Goal: Task Accomplishment & Management: Manage account settings

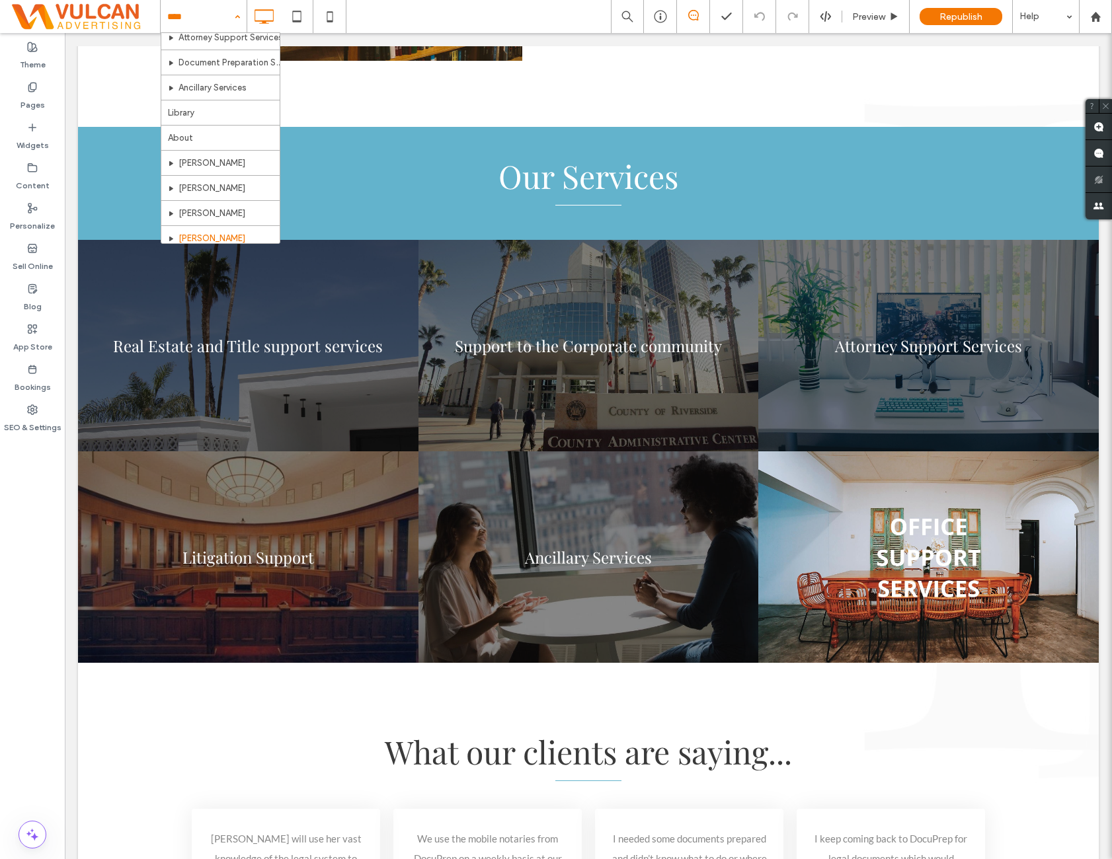
scroll to position [171, 0]
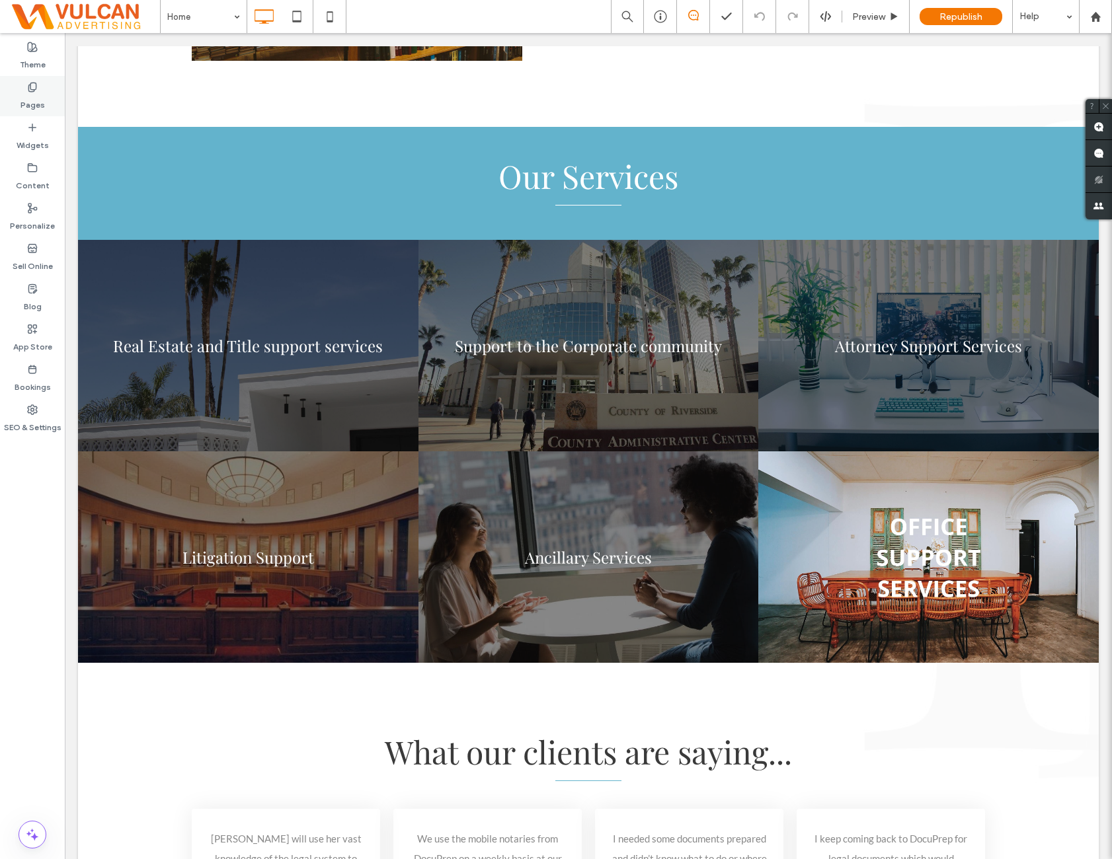
click at [46, 104] on div "Pages" at bounding box center [32, 96] width 65 height 40
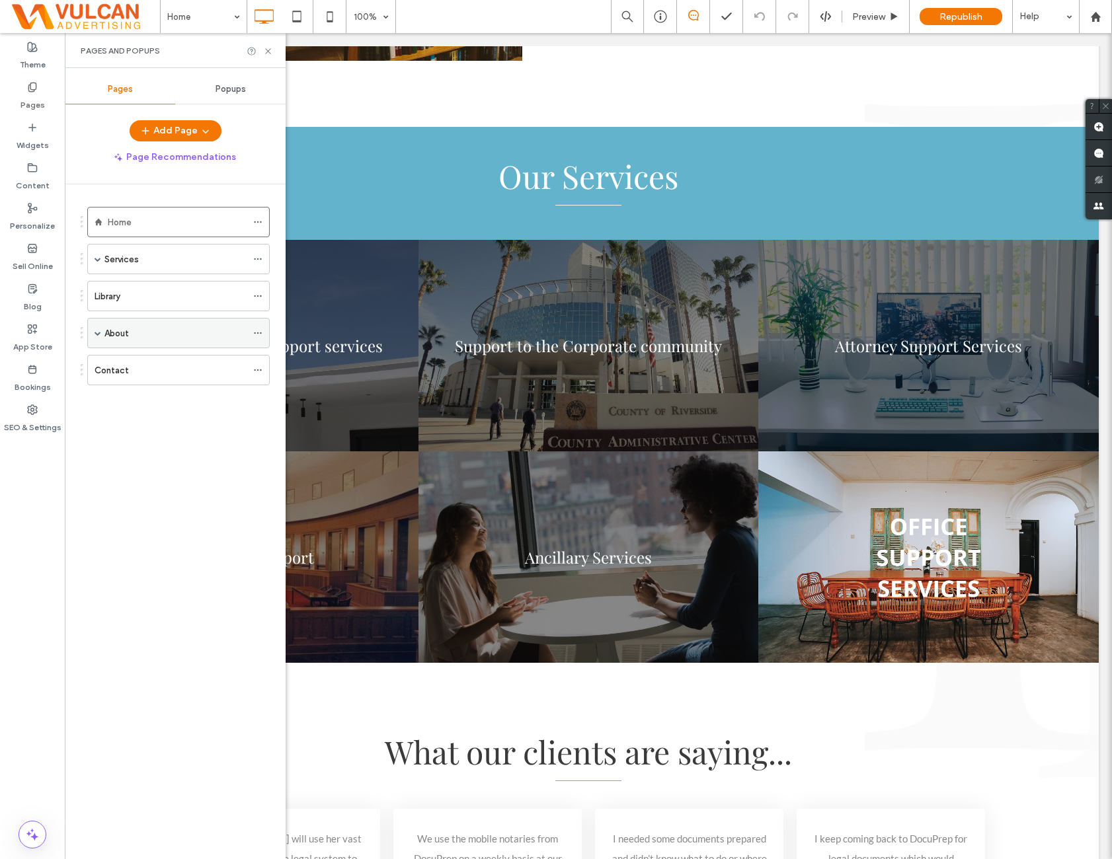
click at [97, 331] on span at bounding box center [98, 333] width 7 height 7
click at [172, 370] on div "Jonny Morales" at bounding box center [169, 363] width 103 height 29
click at [266, 52] on use at bounding box center [267, 50] width 5 height 5
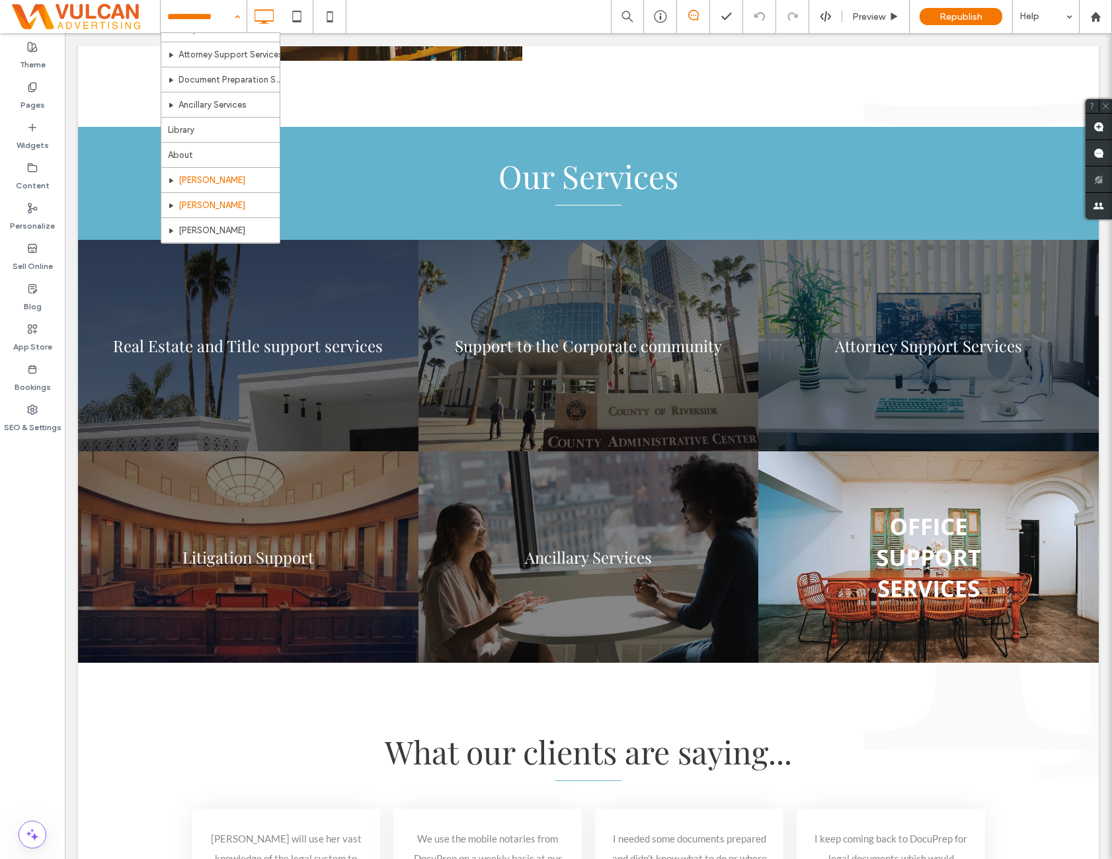
scroll to position [110, 0]
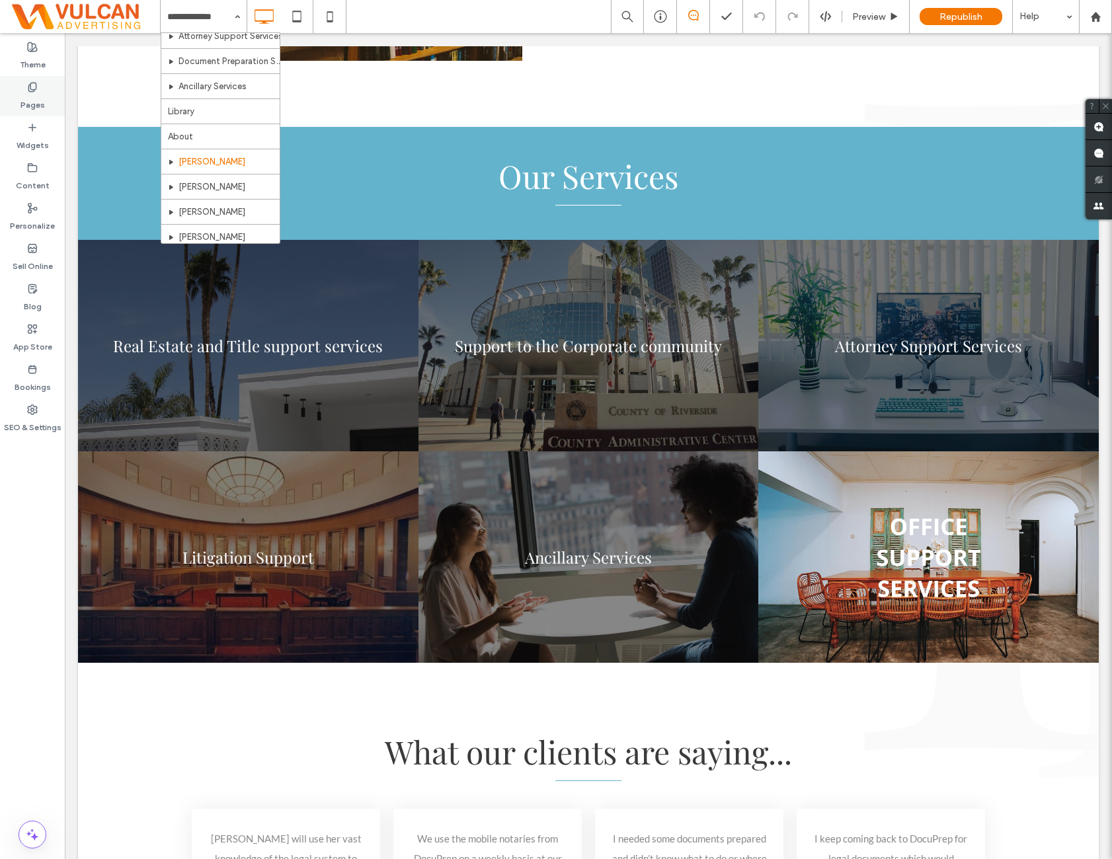
click at [34, 97] on label "Pages" at bounding box center [32, 102] width 24 height 19
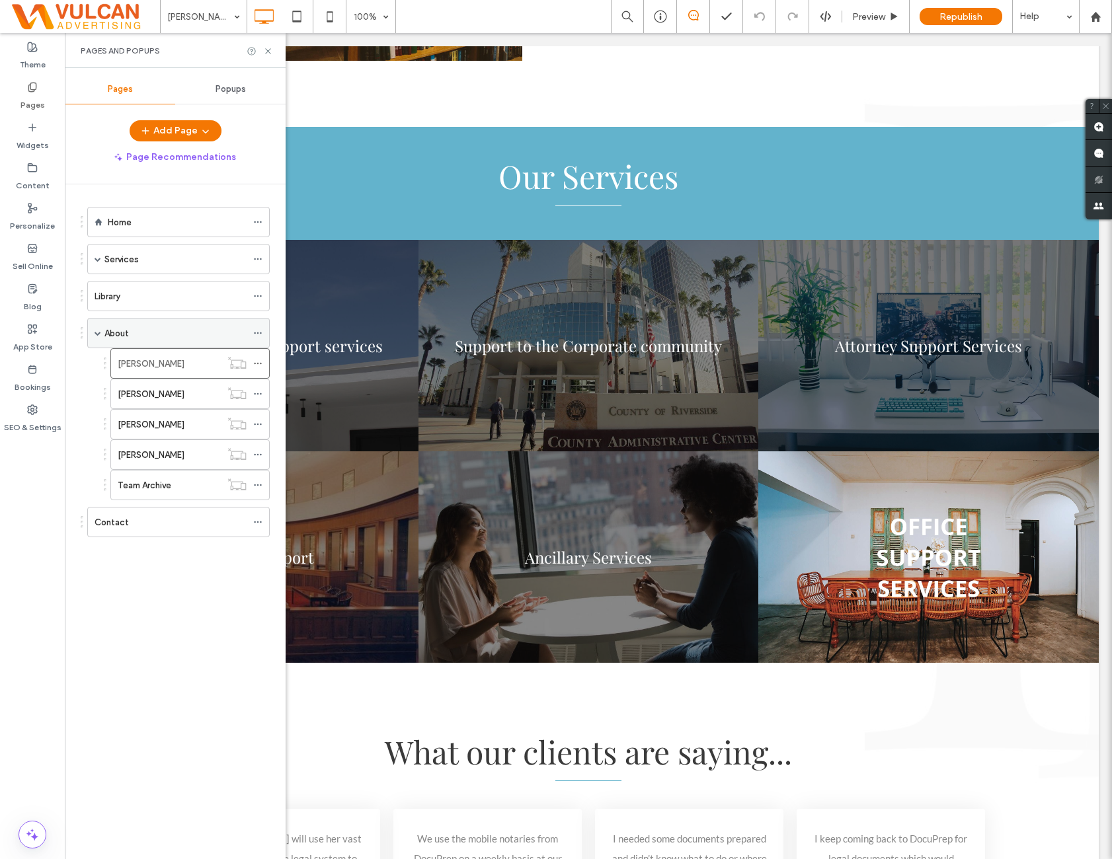
click at [178, 319] on div "About" at bounding box center [175, 333] width 142 height 29
click at [269, 54] on icon at bounding box center [268, 51] width 10 height 10
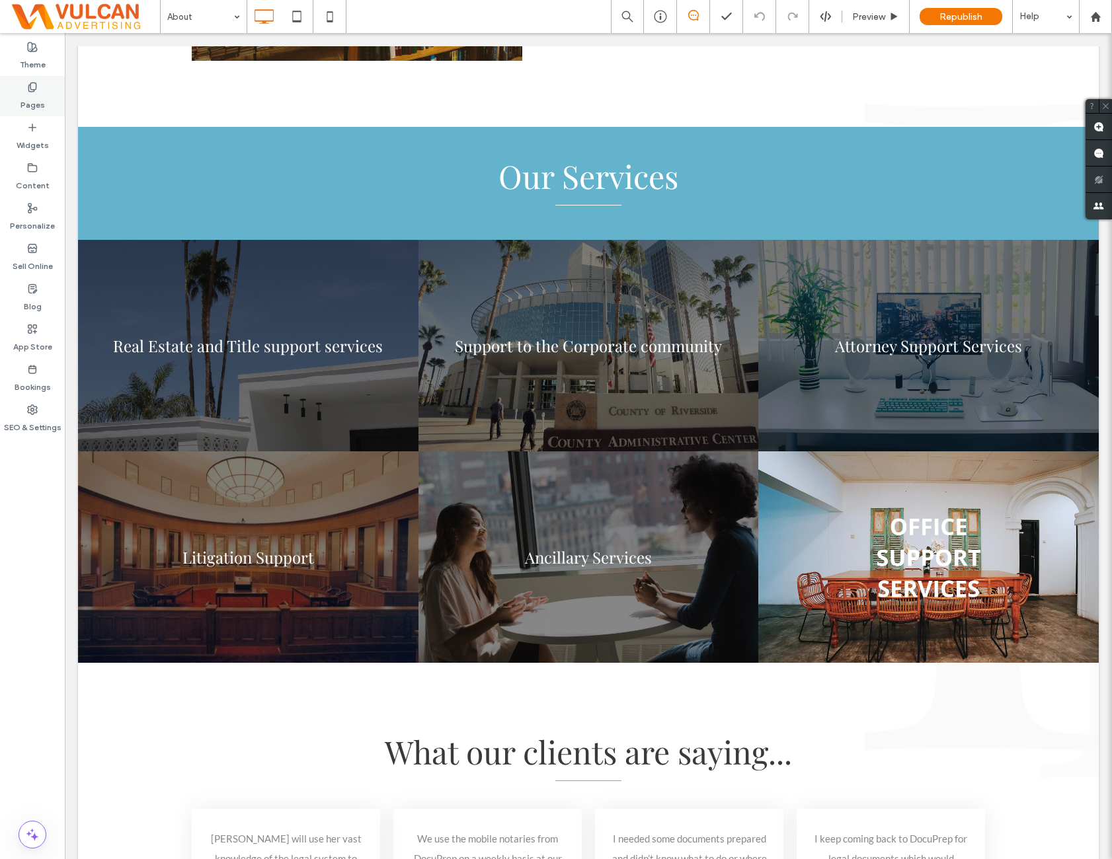
drag, startPoint x: 49, startPoint y: 116, endPoint x: 47, endPoint y: 101, distance: 14.7
click at [47, 101] on div "Theme Pages Widgets Content Personalize Sell Online Blog App Store Bookings SEO…" at bounding box center [32, 446] width 65 height 826
click at [47, 101] on div "Pages" at bounding box center [32, 96] width 65 height 40
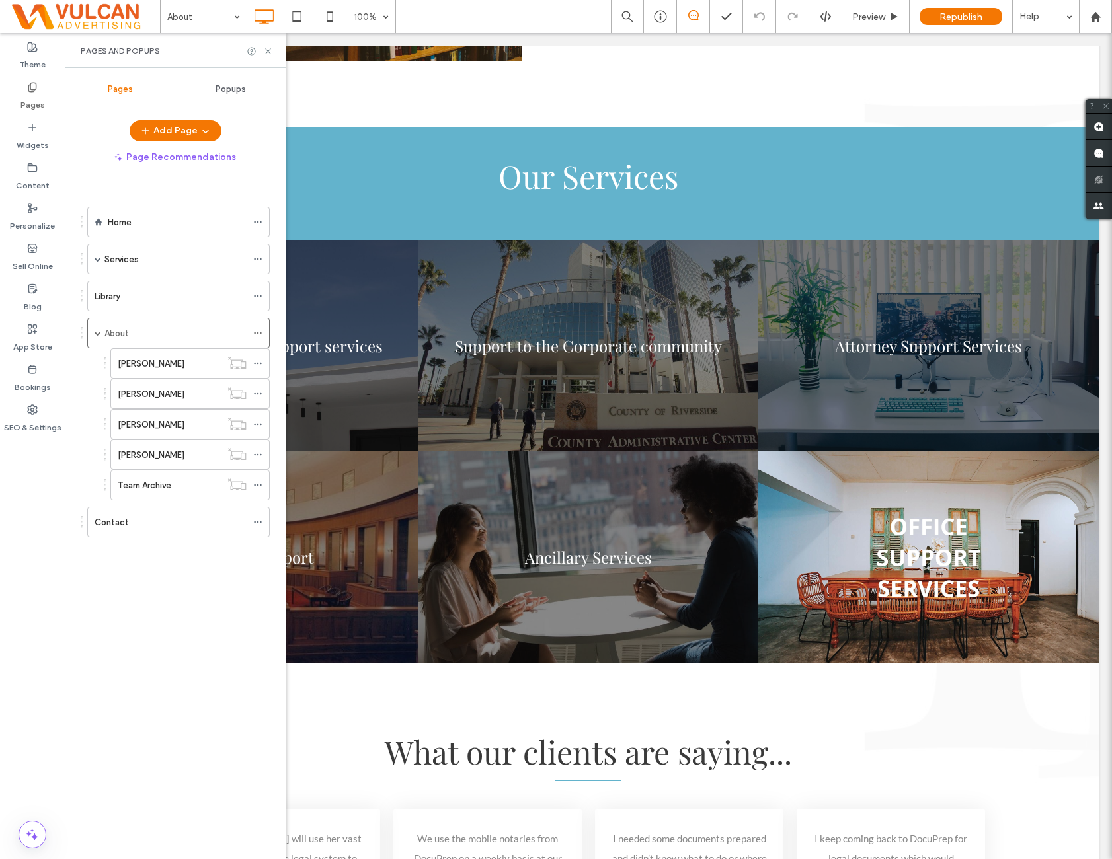
drag, startPoint x: 132, startPoint y: 561, endPoint x: 126, endPoint y: 573, distance: 13.9
click at [126, 576] on div "Home Services Real Estate Support Services Corporate & Business Formation Attor…" at bounding box center [183, 518] width 205 height 668
click at [264, 52] on div at bounding box center [260, 51] width 26 height 10
click at [267, 53] on icon at bounding box center [268, 51] width 10 height 10
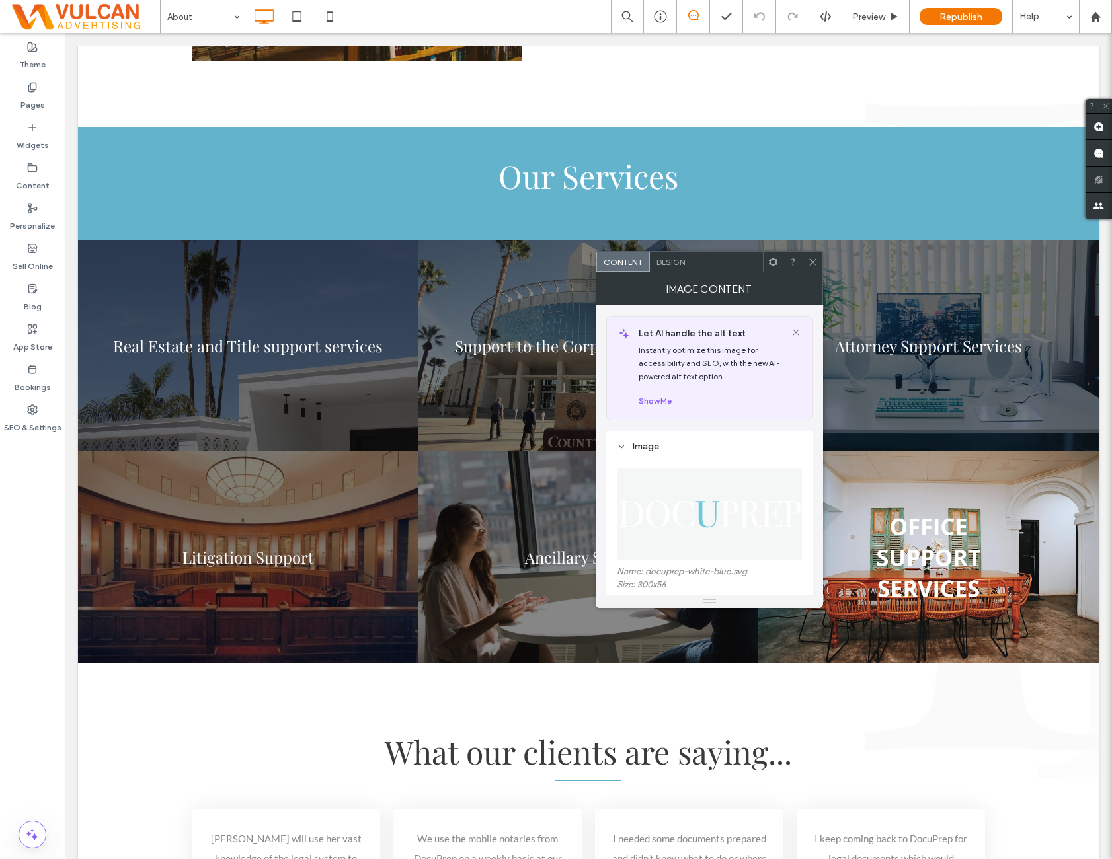
click at [812, 257] on icon at bounding box center [813, 262] width 10 height 10
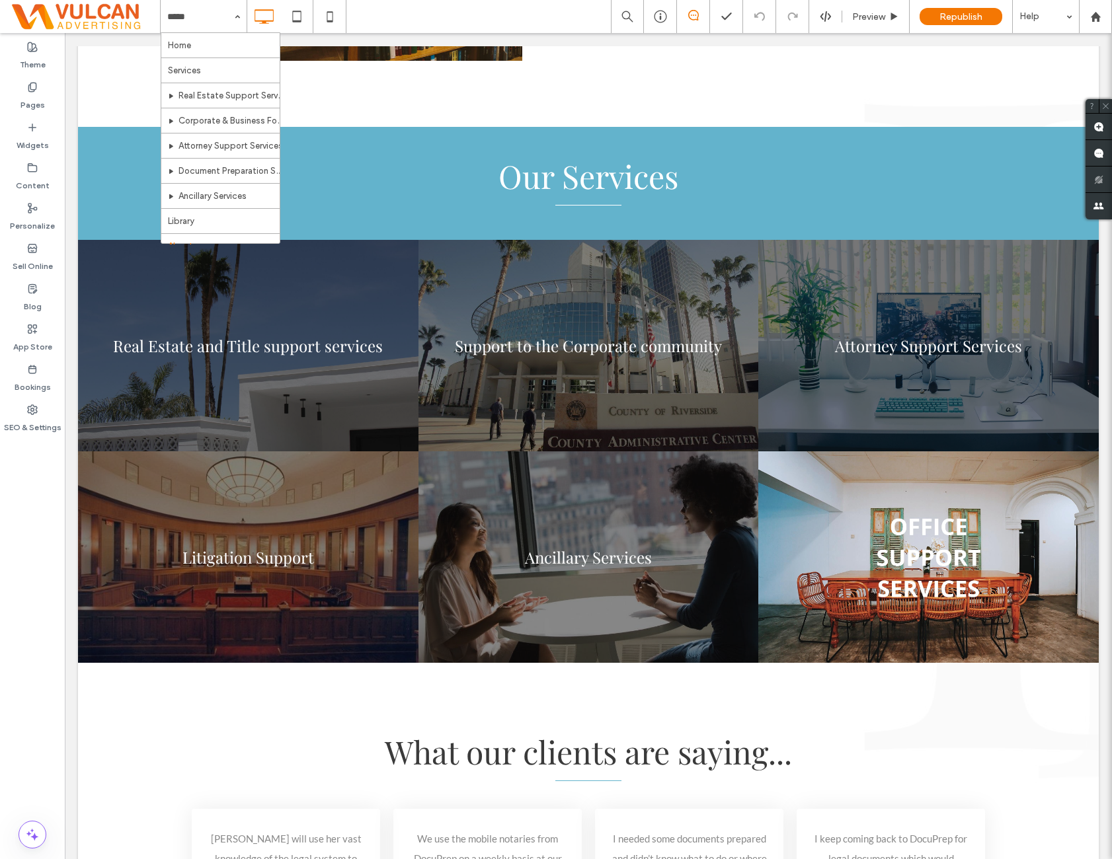
drag, startPoint x: 217, startPoint y: 10, endPoint x: 202, endPoint y: 63, distance: 55.8
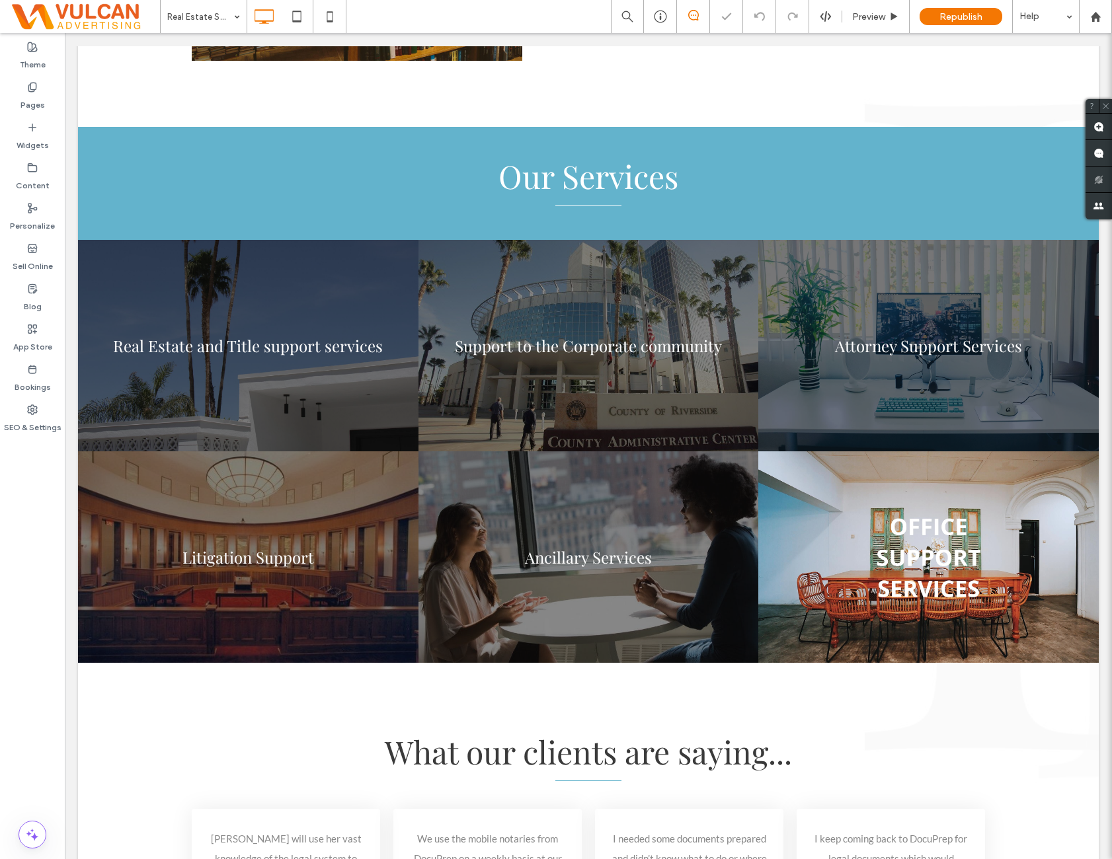
drag, startPoint x: 30, startPoint y: 516, endPoint x: 55, endPoint y: 519, distance: 24.6
click at [30, 516] on div "Theme Pages Widgets Content Personalize Sell Online Blog App Store Bookings SEO…" at bounding box center [32, 446] width 65 height 826
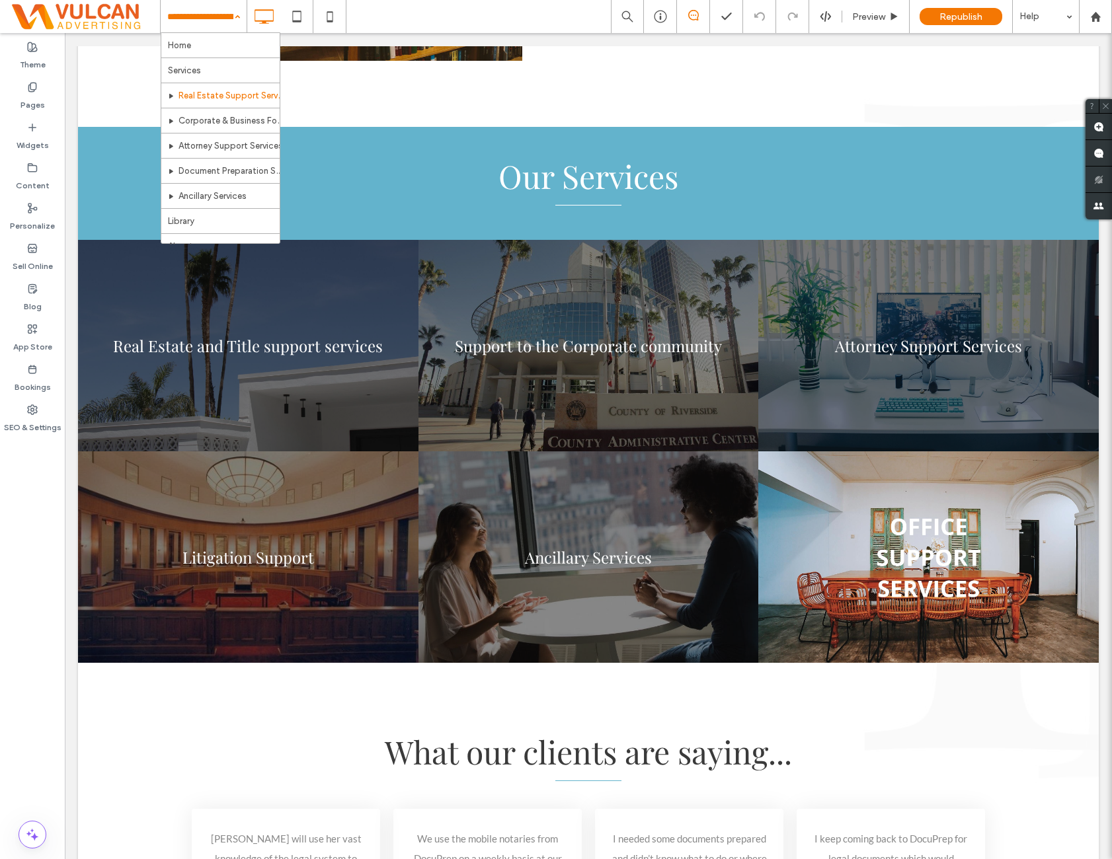
drag, startPoint x: 210, startPoint y: 19, endPoint x: 206, endPoint y: 28, distance: 10.1
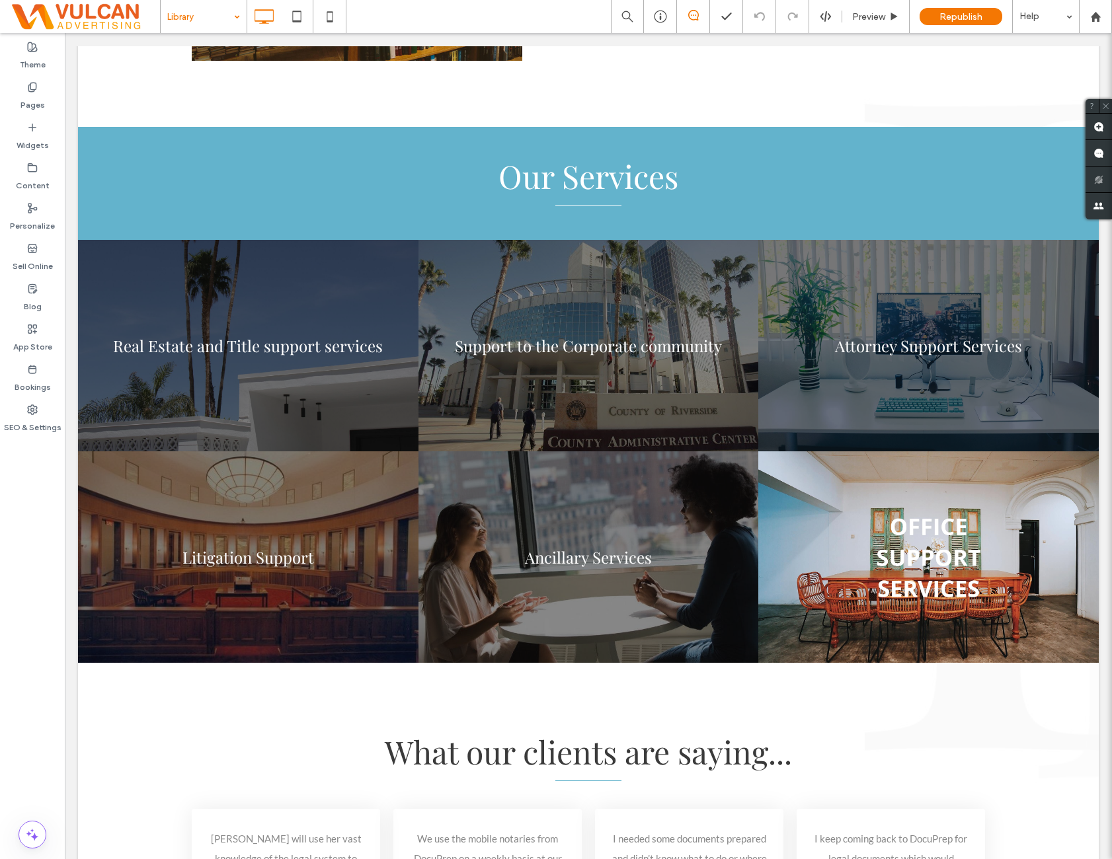
drag, startPoint x: 52, startPoint y: 511, endPoint x: 110, endPoint y: 493, distance: 60.9
click at [57, 508] on div at bounding box center [556, 429] width 1112 height 859
click at [39, 63] on label "Theme" at bounding box center [33, 61] width 26 height 19
click at [40, 96] on label "Pages" at bounding box center [32, 102] width 24 height 19
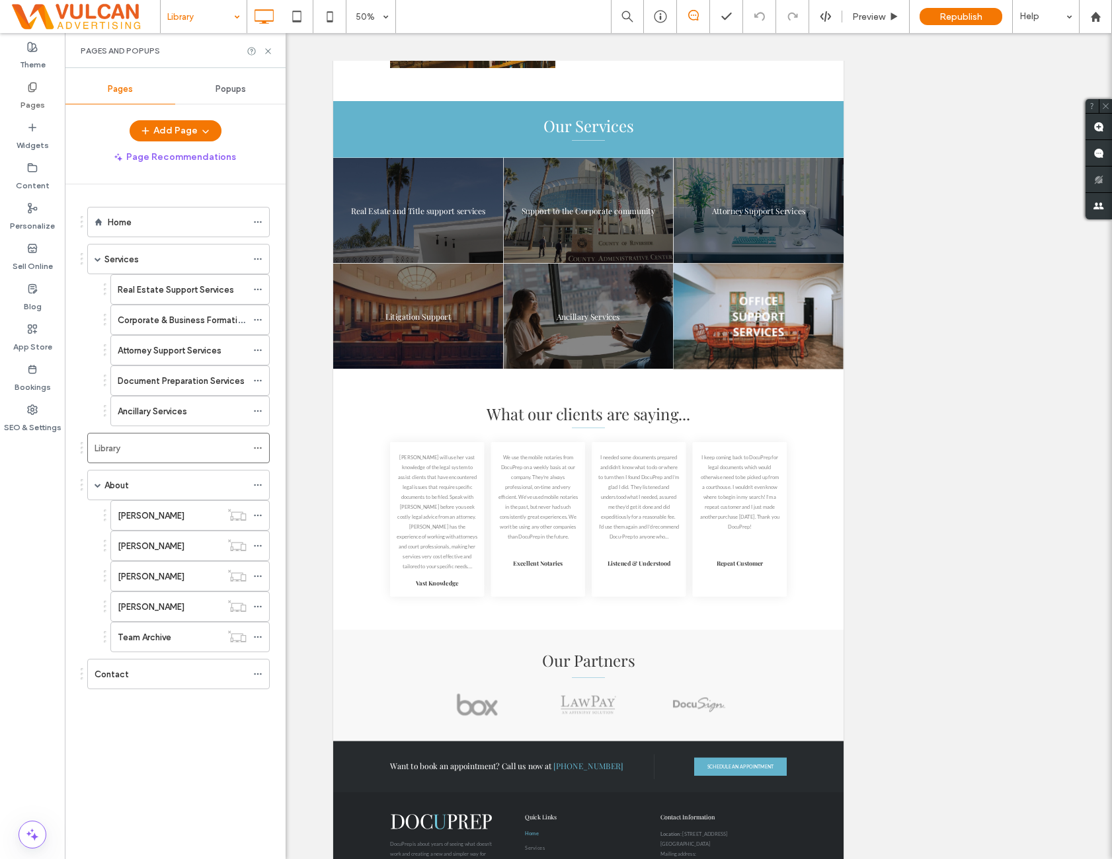
drag, startPoint x: 21, startPoint y: 124, endPoint x: 45, endPoint y: 95, distance: 37.6
click at [28, 116] on div "Theme Pages Widgets Content Personalize Sell Online Blog App Store Bookings SEO…" at bounding box center [32, 446] width 65 height 826
click at [46, 94] on div "Pages" at bounding box center [32, 96] width 65 height 40
click at [67, 104] on div "Pages Popups Add Page Page Recommendations Home Services Real Estate Support Se…" at bounding box center [175, 464] width 221 height 778
click at [58, 106] on div "Pages" at bounding box center [32, 96] width 65 height 40
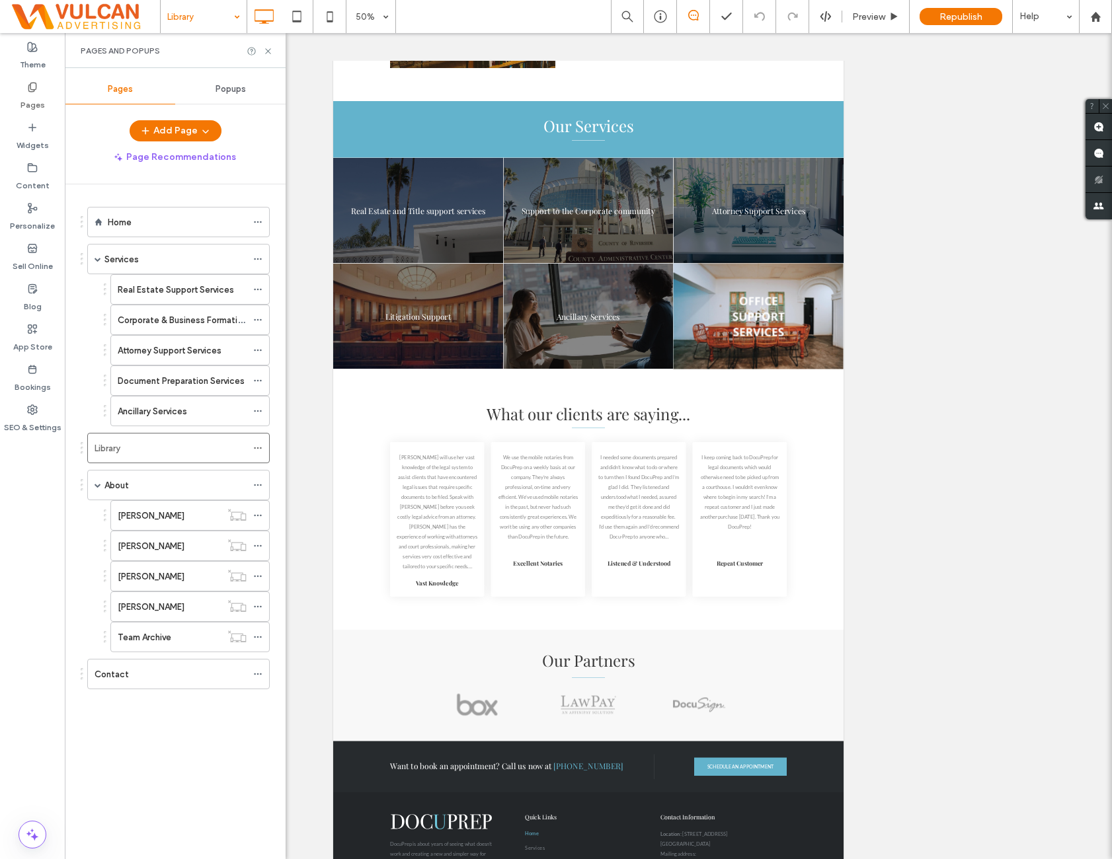
drag, startPoint x: 37, startPoint y: 89, endPoint x: 188, endPoint y: 61, distance: 153.1
click at [37, 89] on icon at bounding box center [32, 87] width 11 height 11
click at [177, 290] on label "Real Estate Support Services" at bounding box center [176, 289] width 116 height 23
click at [181, 221] on div "Home" at bounding box center [177, 223] width 139 height 14
click at [271, 48] on icon at bounding box center [268, 51] width 10 height 10
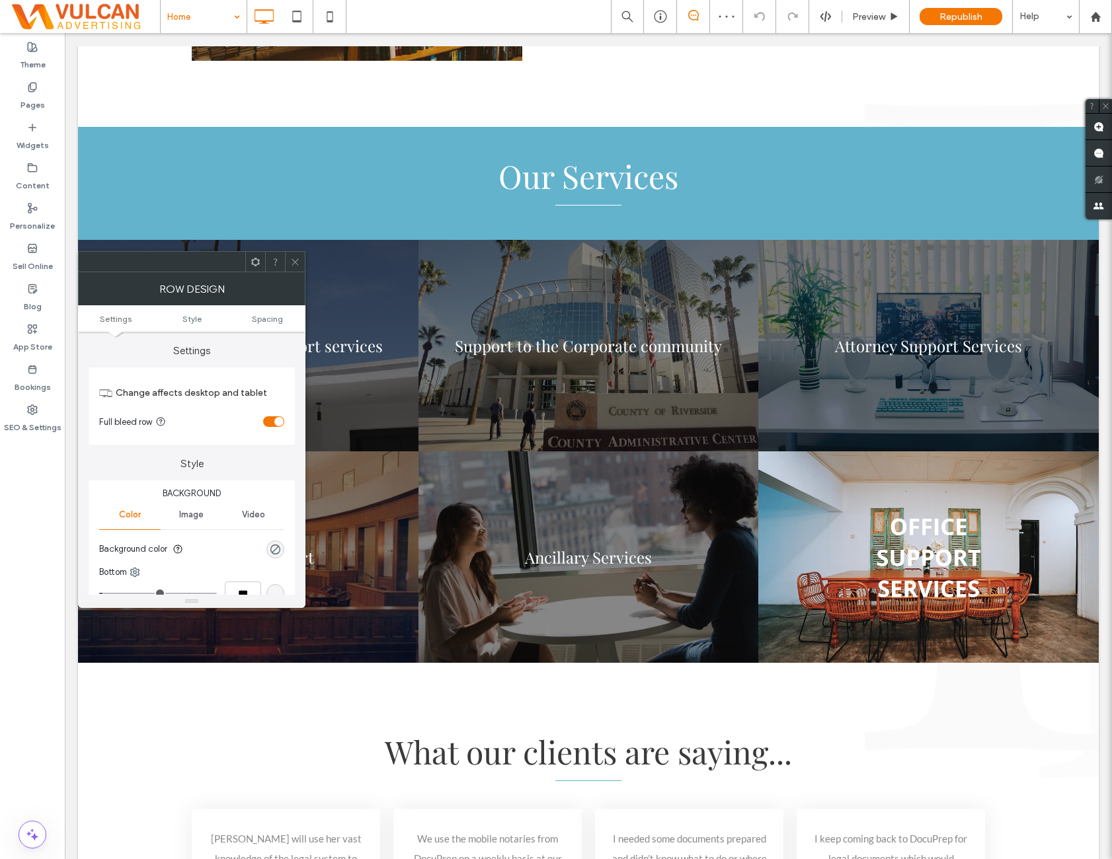
click at [297, 257] on icon at bounding box center [295, 262] width 10 height 10
drag, startPoint x: 279, startPoint y: 305, endPoint x: 278, endPoint y: 312, distance: 6.7
click at [278, 311] on ul "Settings Style Animation Spacing" at bounding box center [191, 318] width 227 height 26
drag, startPoint x: 277, startPoint y: 317, endPoint x: 289, endPoint y: 276, distance: 42.7
click at [277, 317] on span "Spacing" at bounding box center [277, 319] width 31 height 10
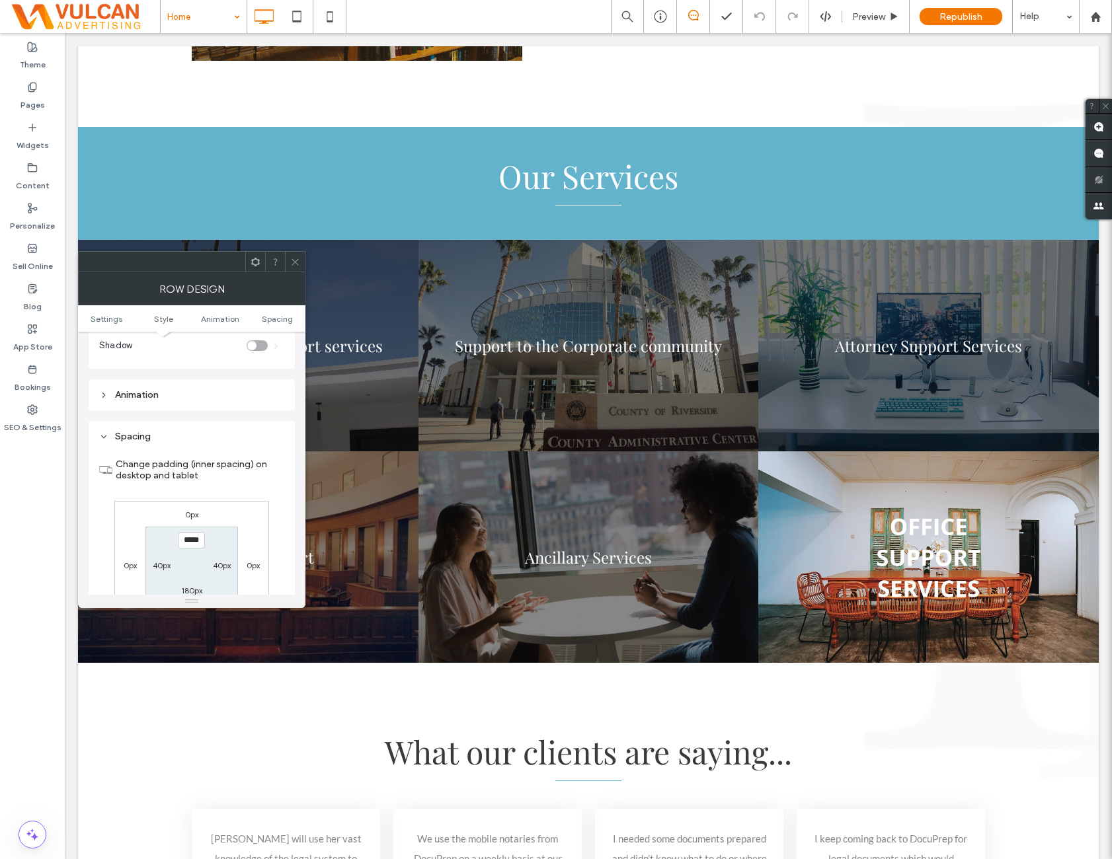
scroll to position [860, 0]
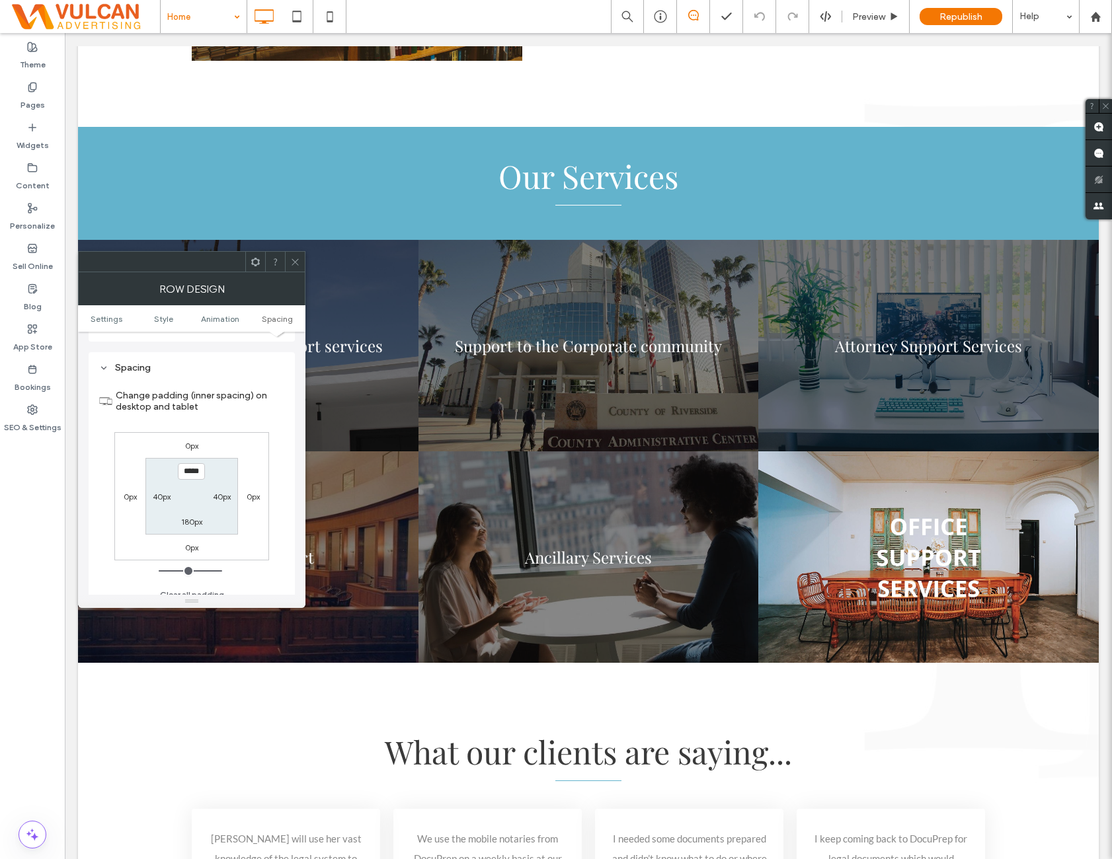
click at [292, 264] on use at bounding box center [295, 261] width 7 height 7
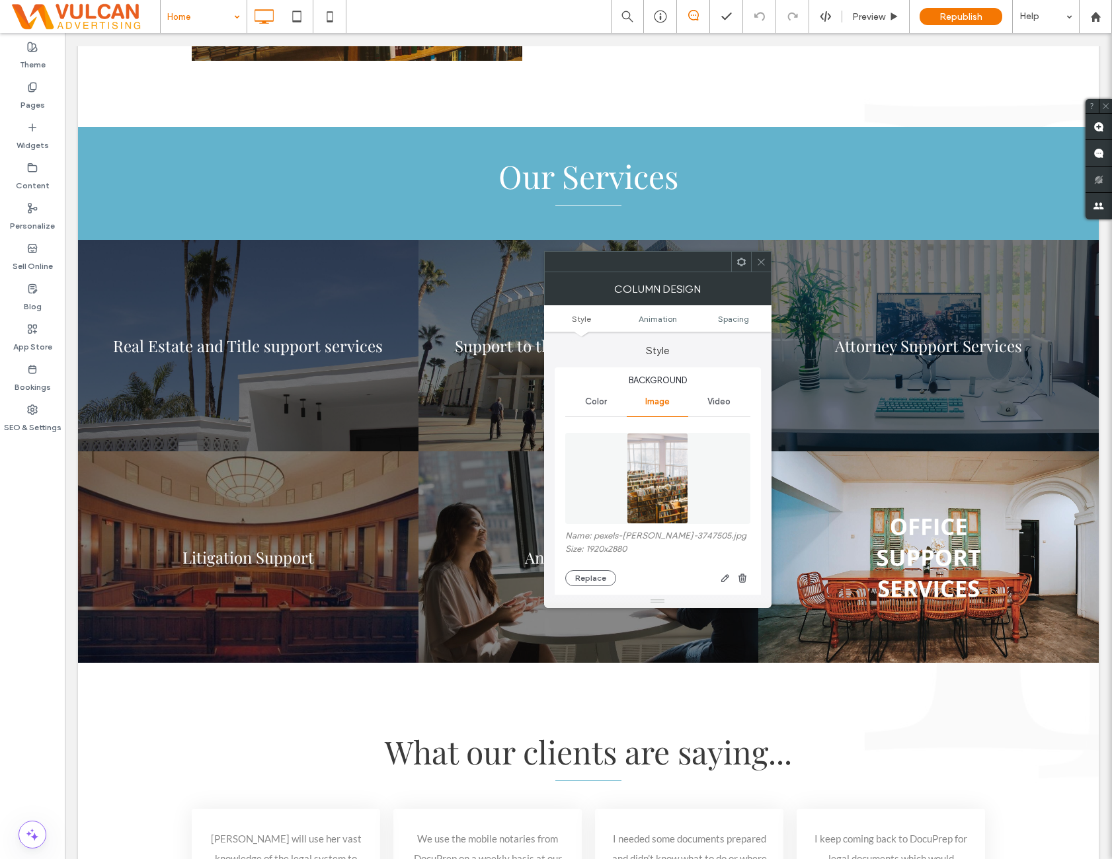
click at [768, 261] on div at bounding box center [761, 262] width 20 height 20
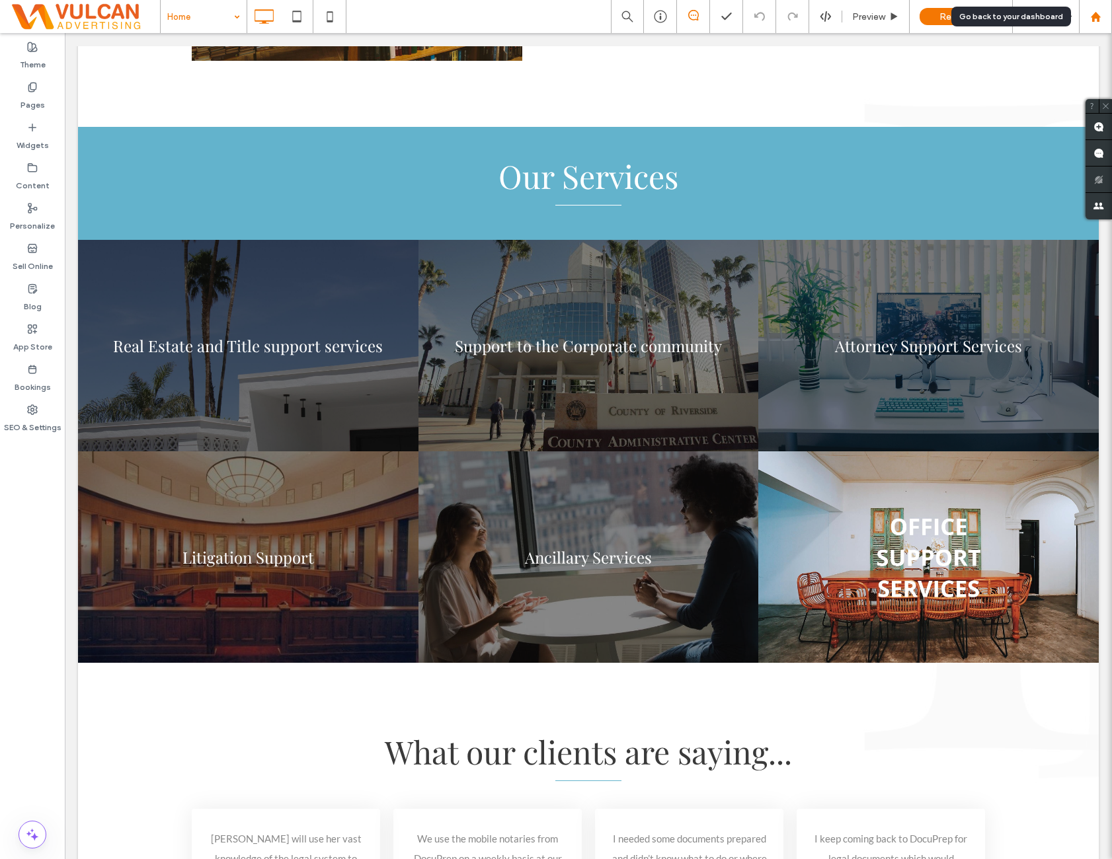
drag, startPoint x: 1087, startPoint y: 13, endPoint x: 1074, endPoint y: 19, distance: 14.8
click at [1086, 13] on div at bounding box center [1096, 16] width 32 height 11
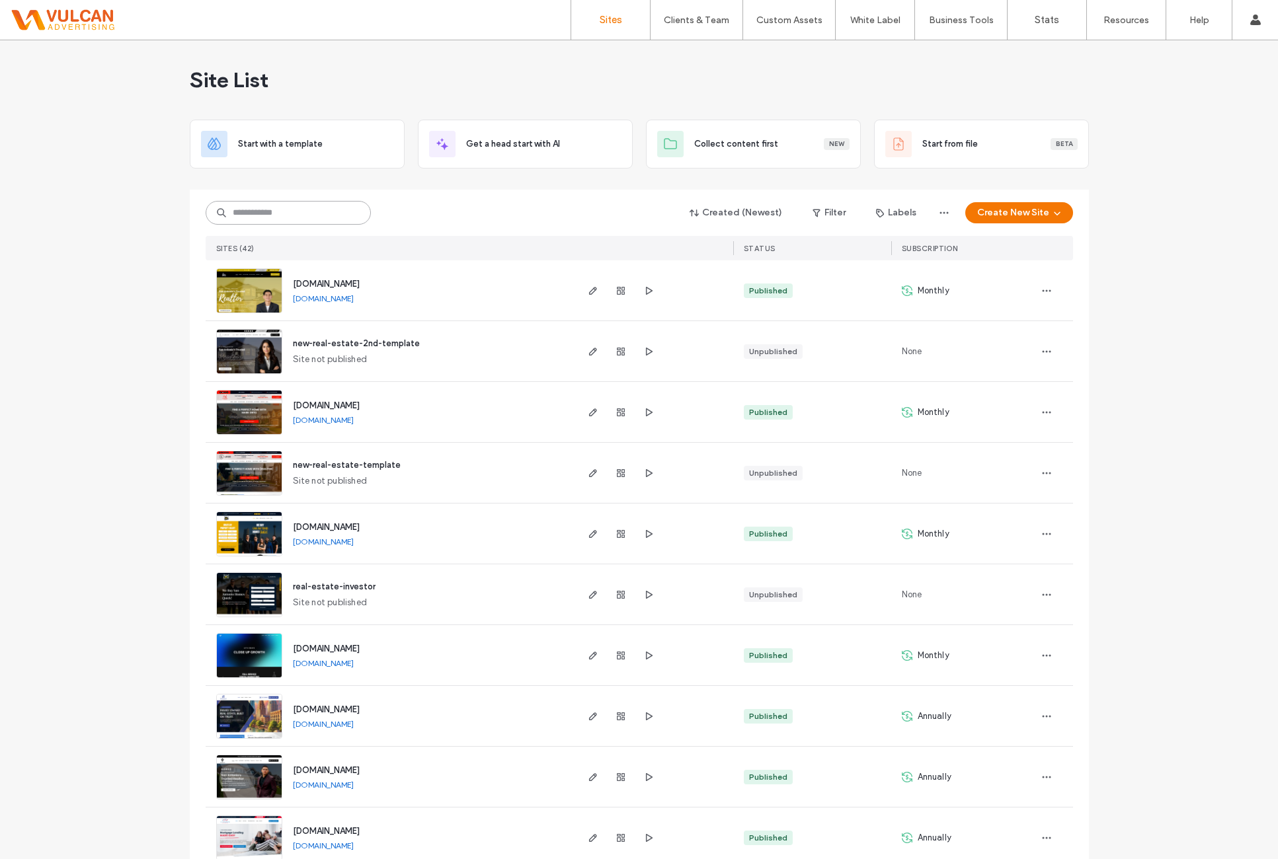
click at [274, 219] on input at bounding box center [288, 213] width 165 height 24
click at [1054, 212] on use "button" at bounding box center [1057, 213] width 7 height 3
click at [1111, 260] on div "Start with a template" at bounding box center [1087, 257] width 153 height 13
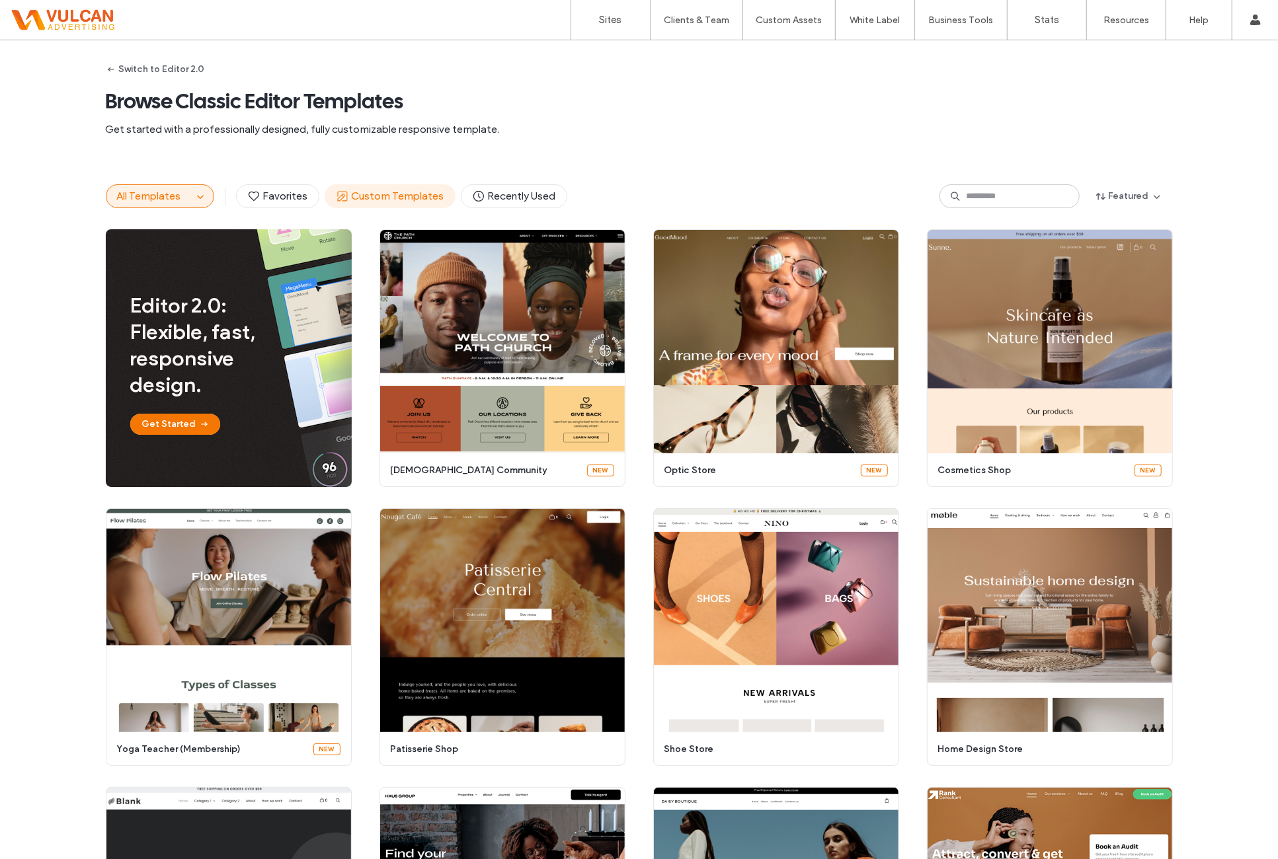
click at [405, 202] on span "Custom Templates" at bounding box center [390, 196] width 108 height 15
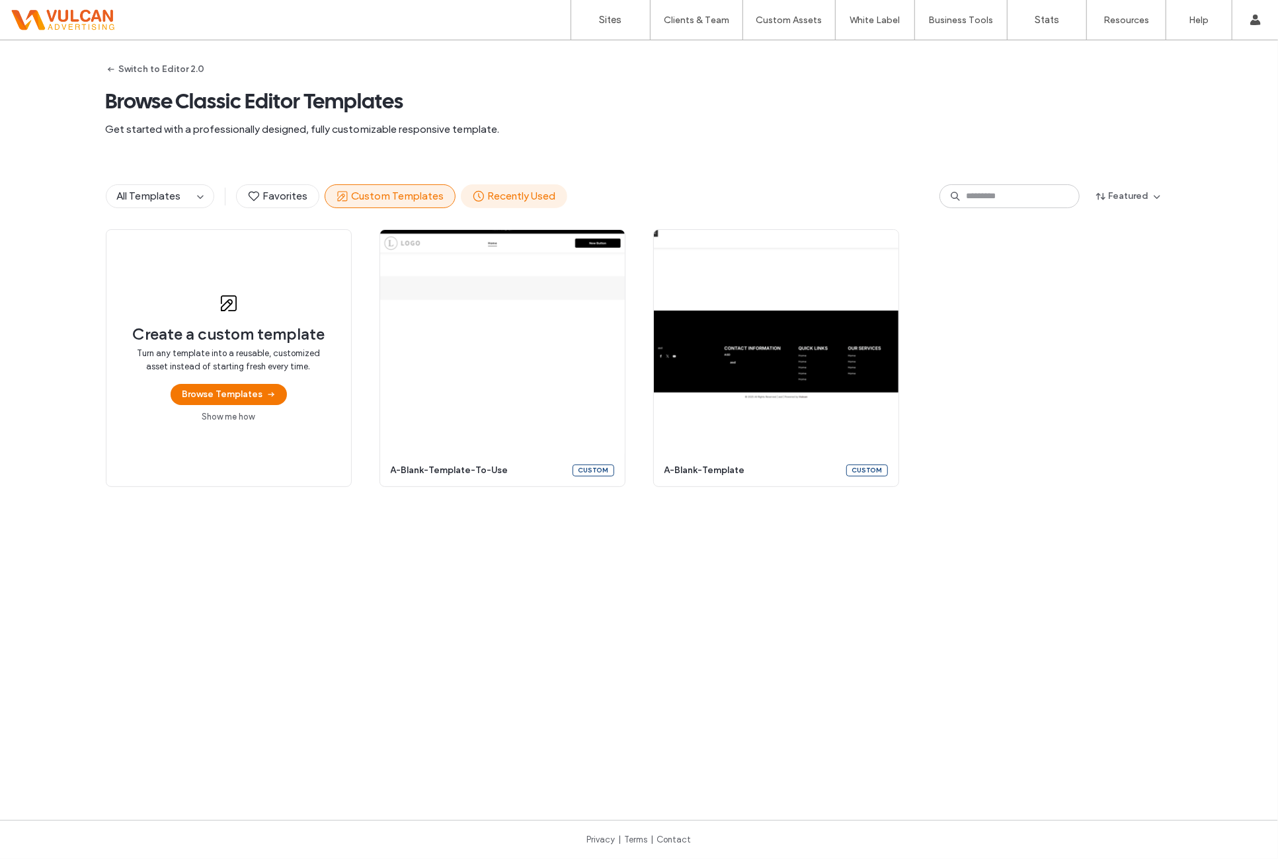
click at [506, 200] on span "Recently Used" at bounding box center [514, 196] width 84 height 15
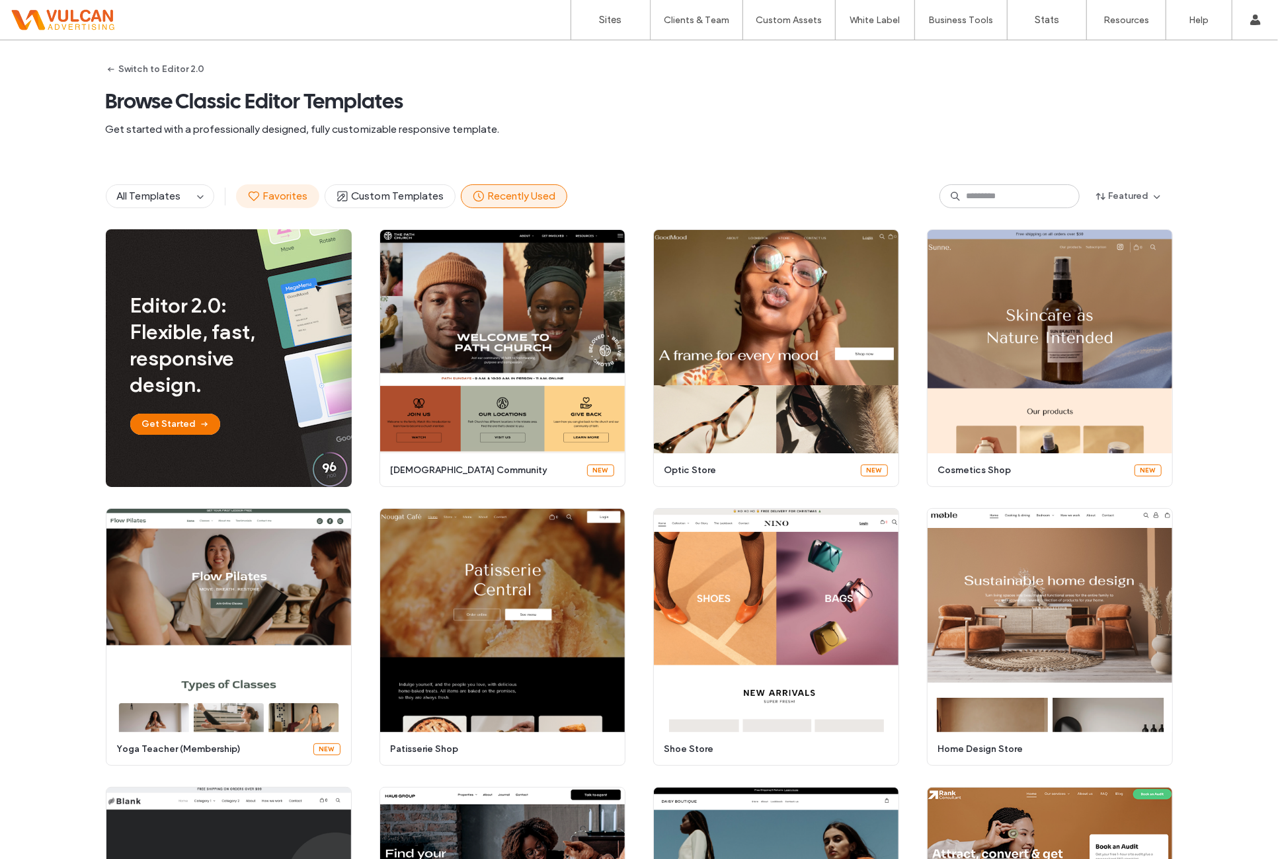
drag, startPoint x: 303, startPoint y: 202, endPoint x: 295, endPoint y: 202, distance: 8.6
click at [303, 202] on button "Favorites" at bounding box center [277, 196] width 83 height 24
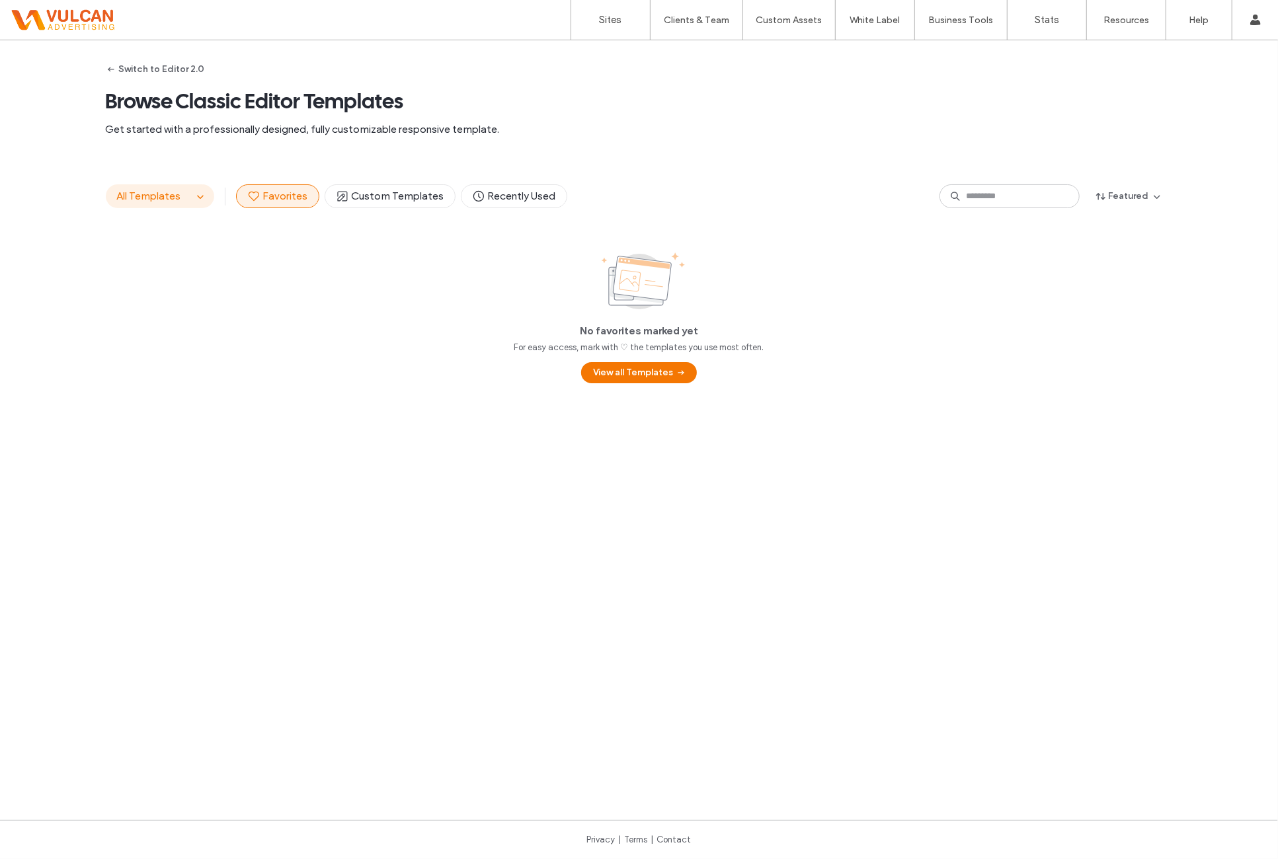
click at [178, 198] on button "All Templates" at bounding box center [149, 196] width 86 height 22
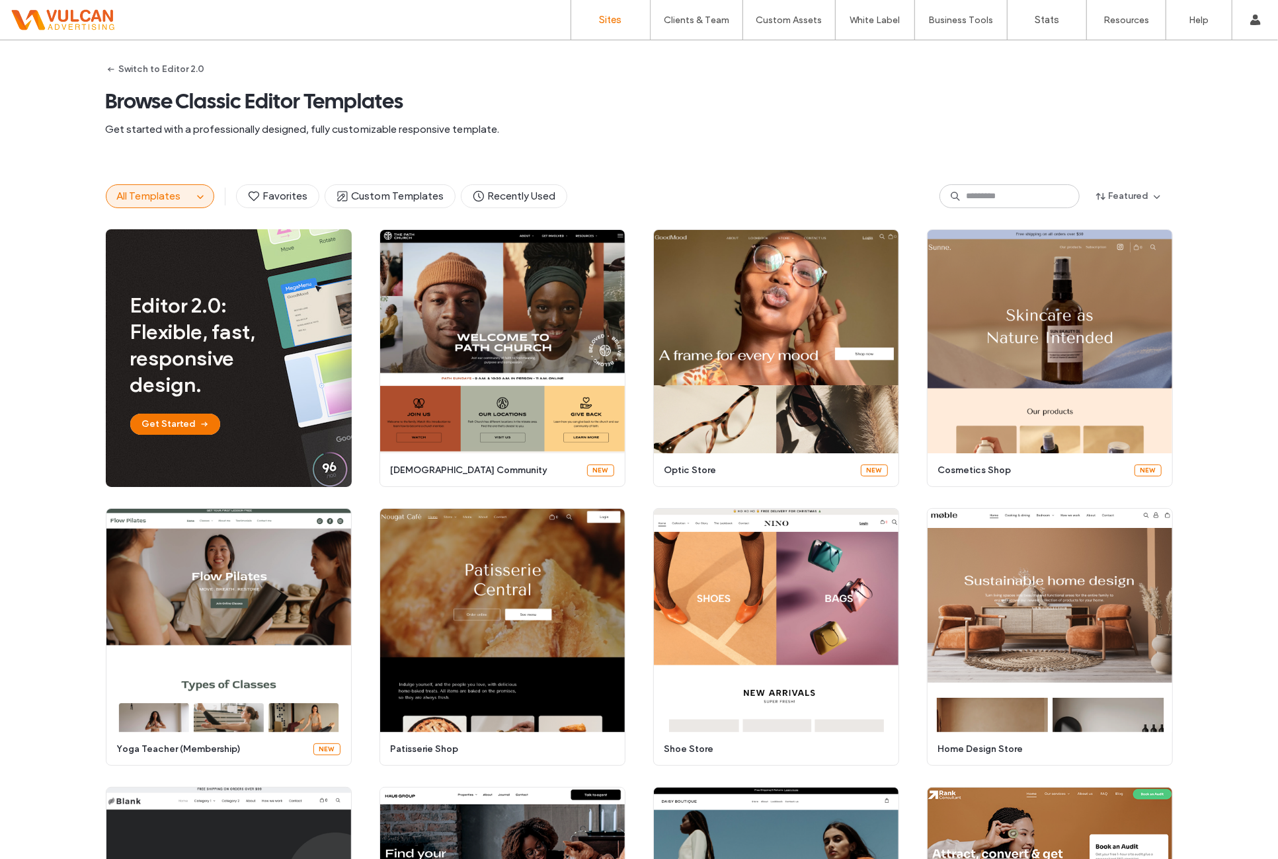
click at [616, 18] on label "Sites" at bounding box center [611, 20] width 22 height 12
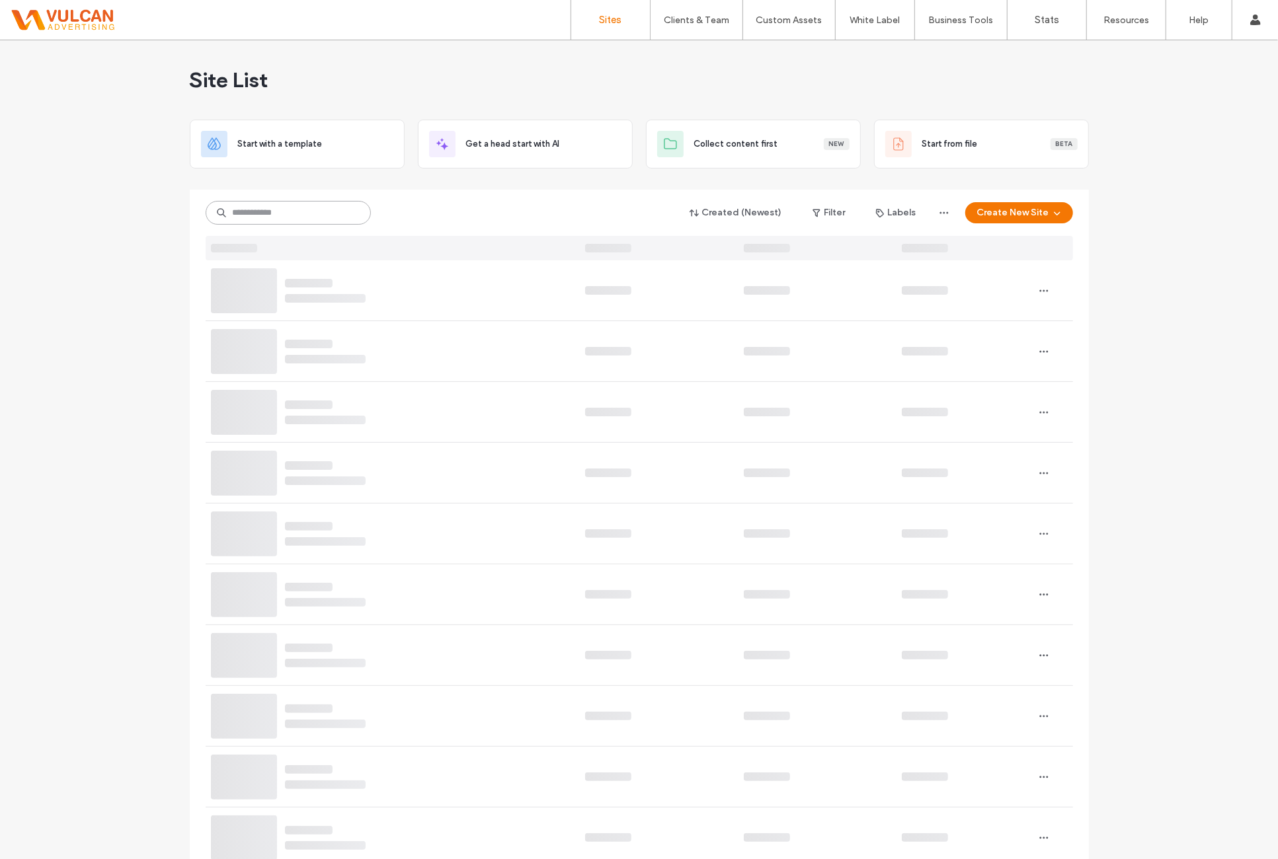
click at [271, 216] on input at bounding box center [288, 213] width 165 height 24
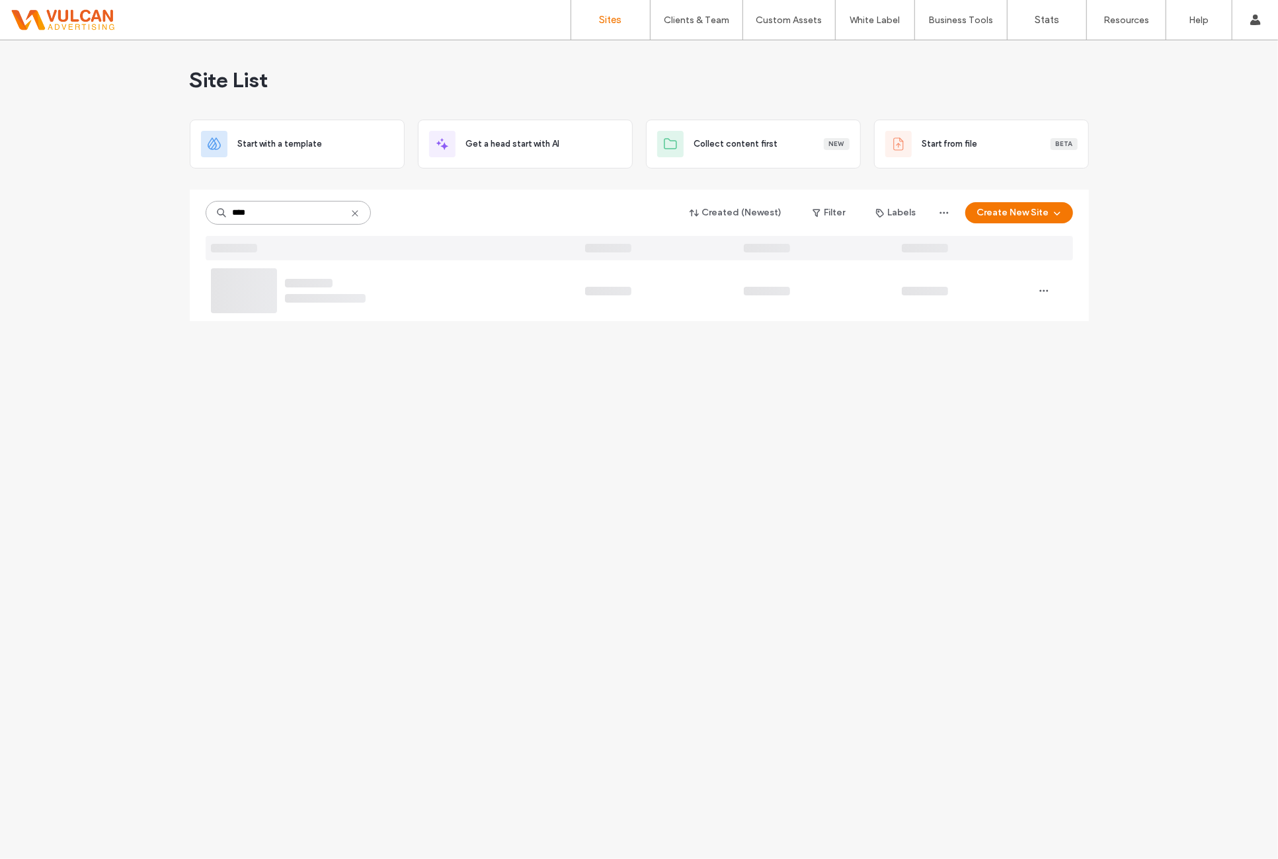
type input "****"
click at [487, 385] on div "Site List Start with a template Get a head start with AI Collect content first …" at bounding box center [639, 449] width 1278 height 819
click at [352, 279] on span "[DOMAIN_NAME]" at bounding box center [326, 284] width 67 height 10
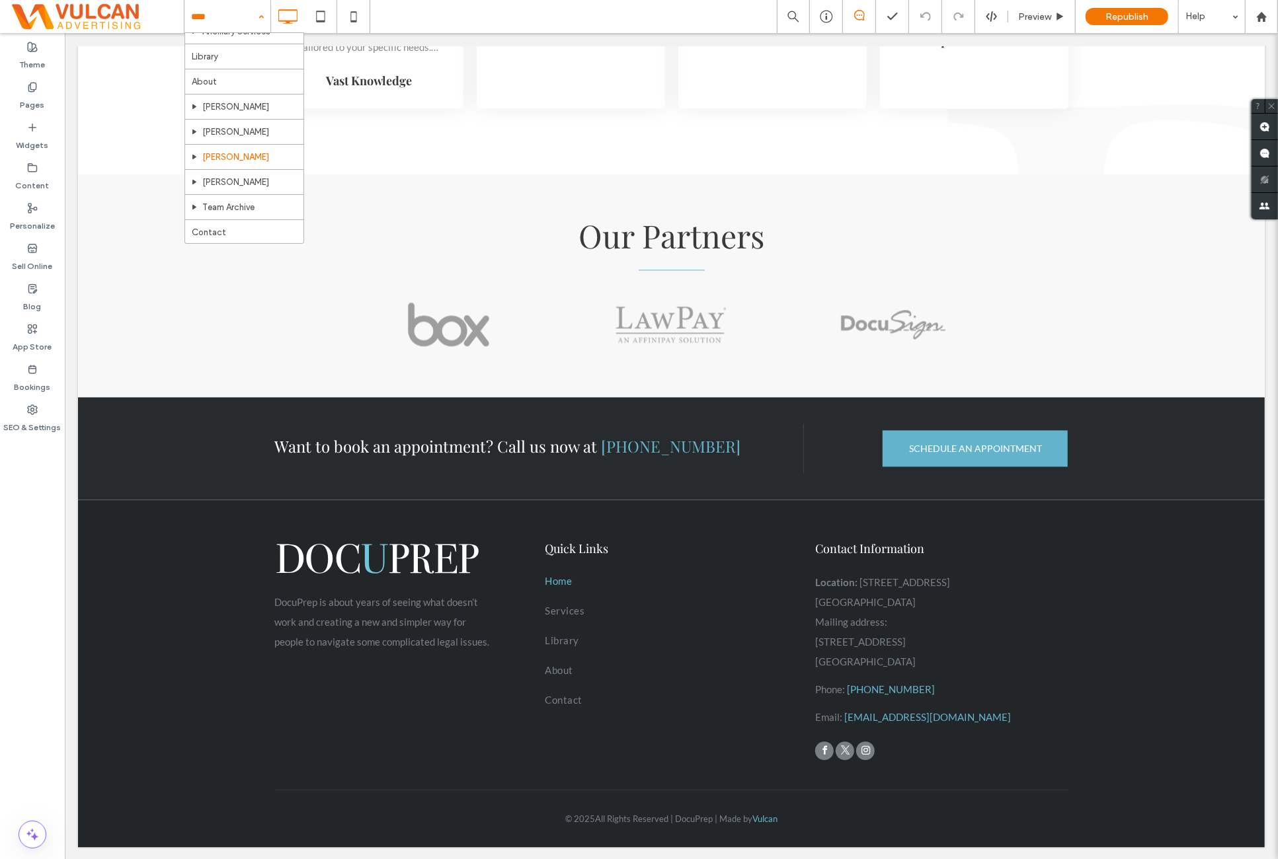
scroll to position [171, 0]
click at [26, 100] on label "Pages" at bounding box center [32, 102] width 24 height 19
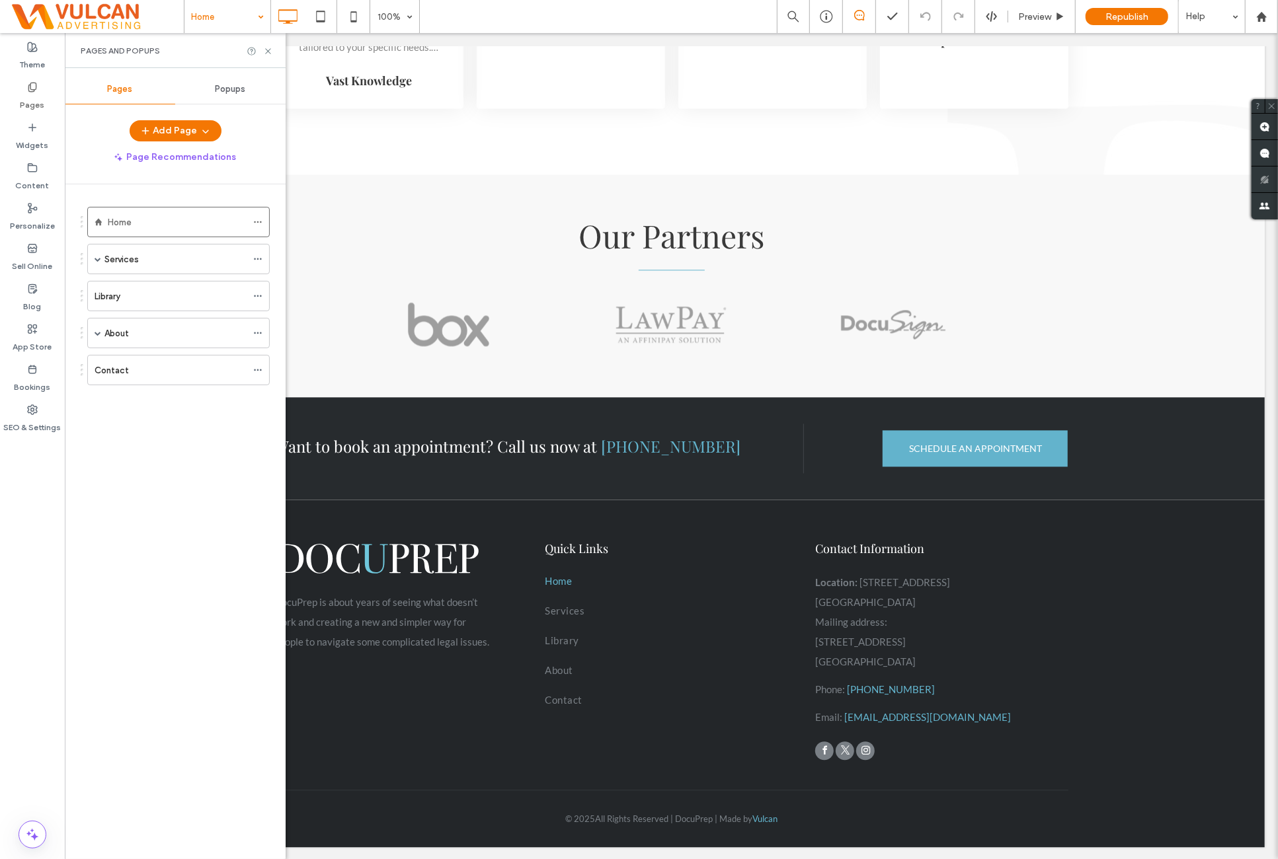
drag, startPoint x: 97, startPoint y: 332, endPoint x: 126, endPoint y: 354, distance: 36.4
click at [96, 332] on span at bounding box center [98, 333] width 7 height 7
click at [98, 260] on span at bounding box center [98, 259] width 7 height 7
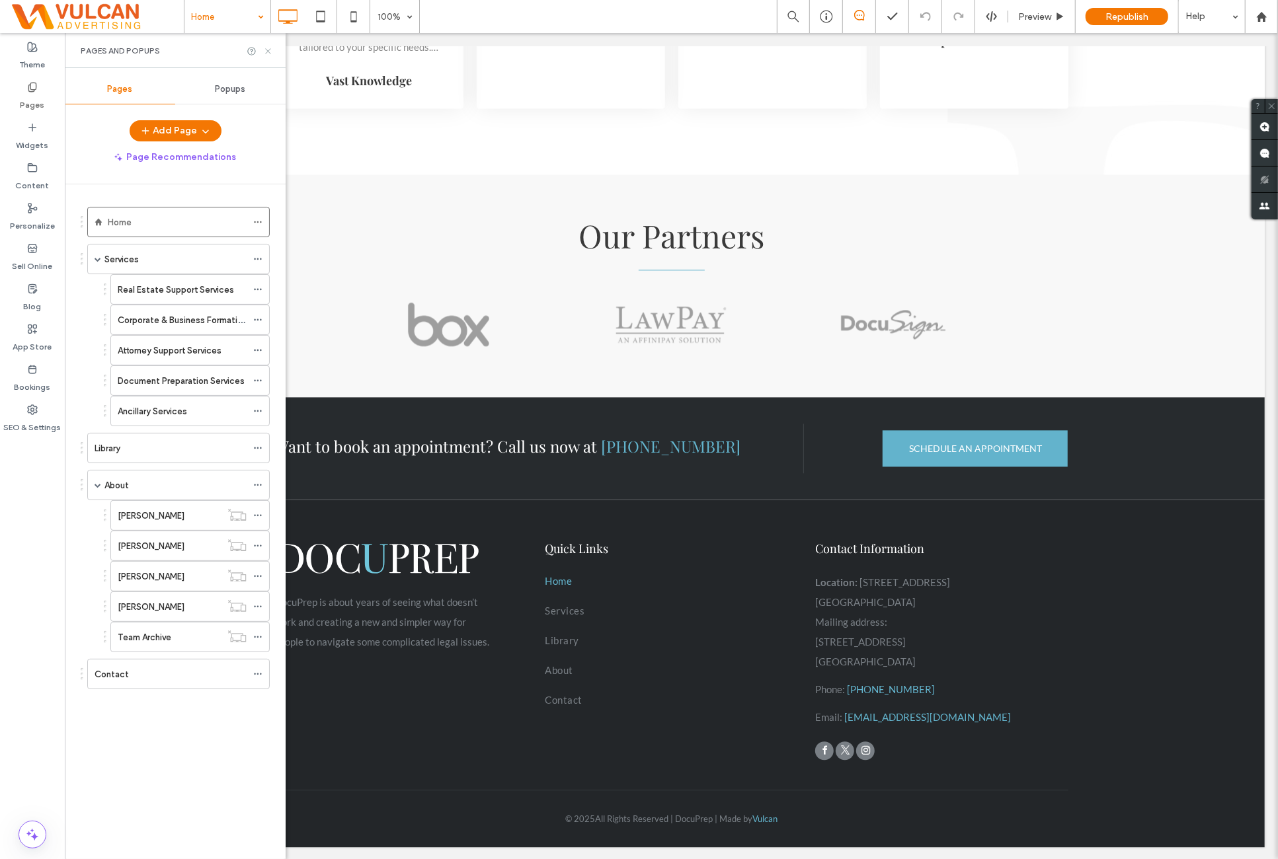
click at [267, 53] on icon at bounding box center [268, 51] width 10 height 10
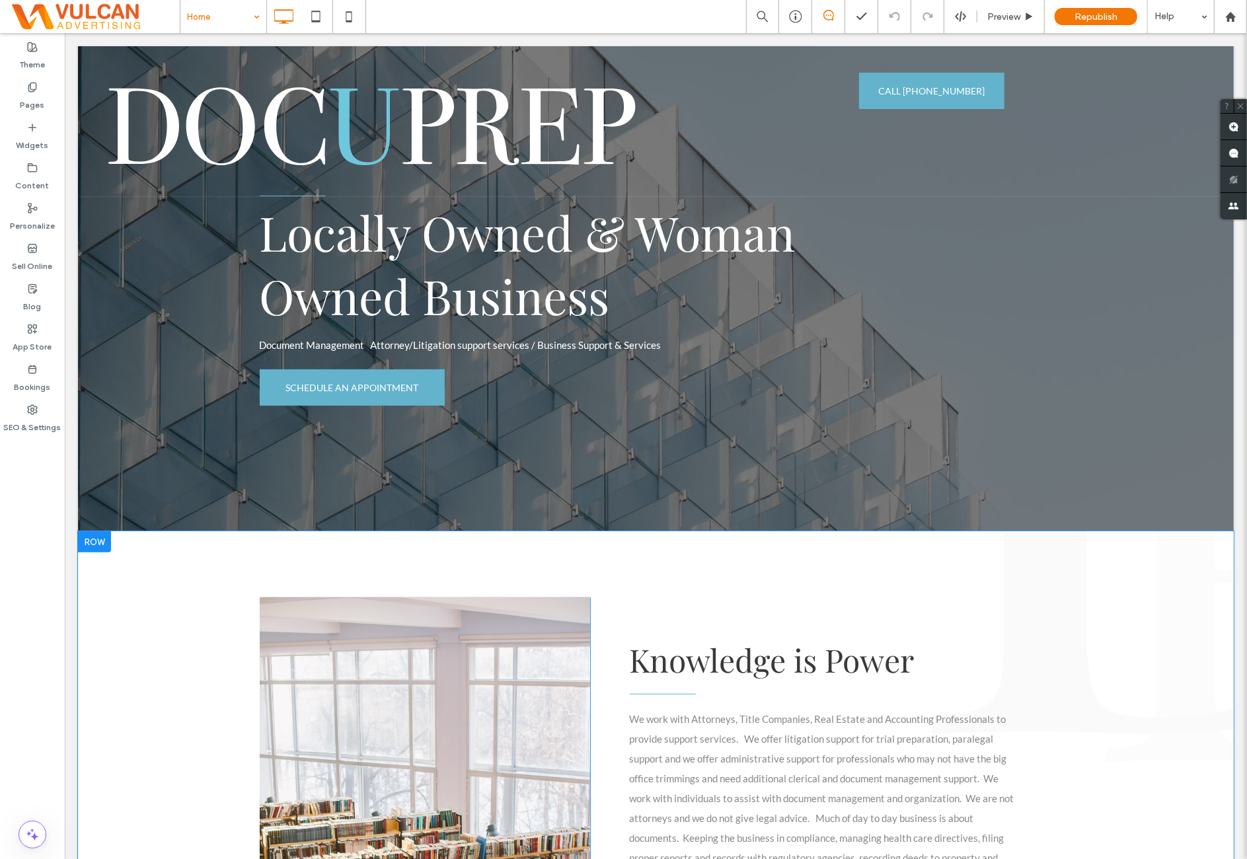
scroll to position [0, 0]
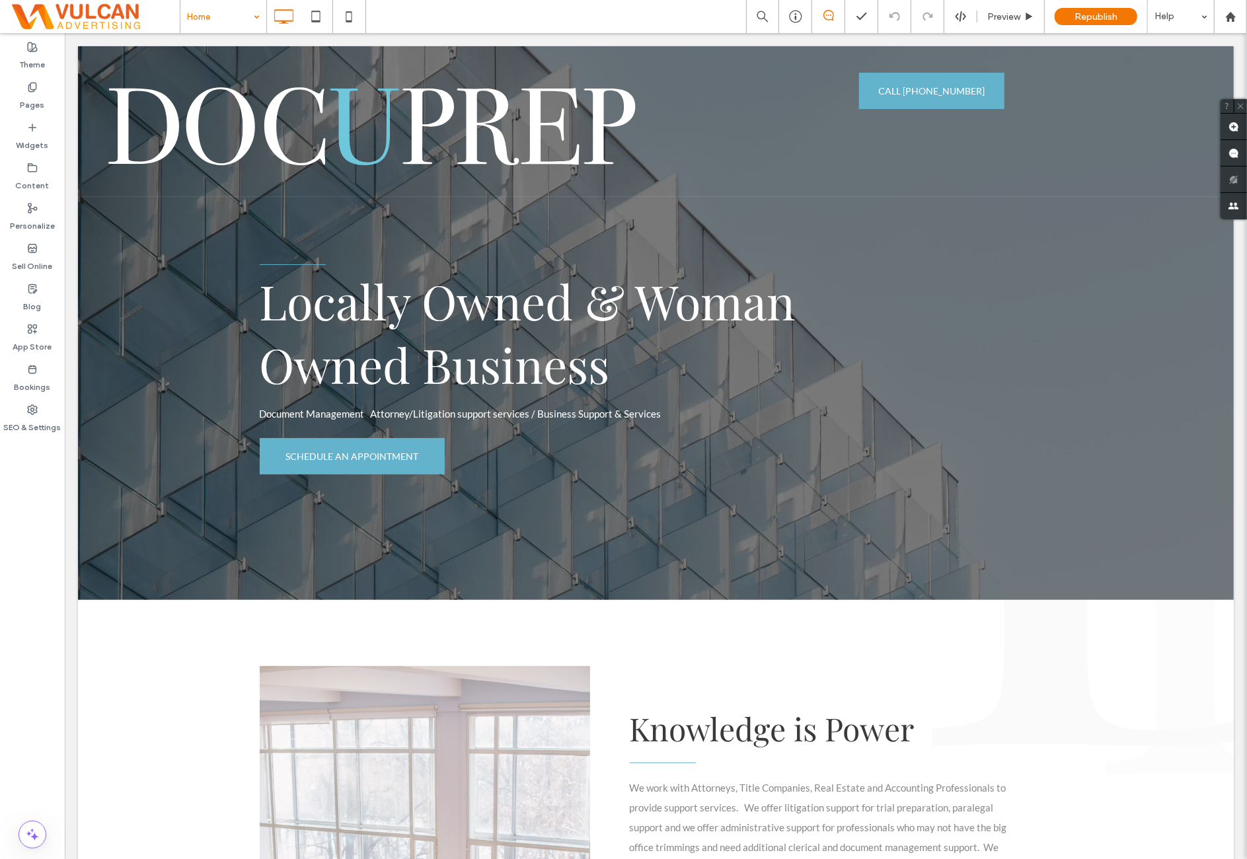
drag, startPoint x: 56, startPoint y: 487, endPoint x: 61, endPoint y: 477, distance: 12.1
click at [56, 487] on div "Theme Pages Widgets Content Personalize Sell Online Blog App Store Bookings SEO…" at bounding box center [32, 446] width 65 height 826
click at [54, 407] on div "SEO & Settings" at bounding box center [32, 419] width 65 height 40
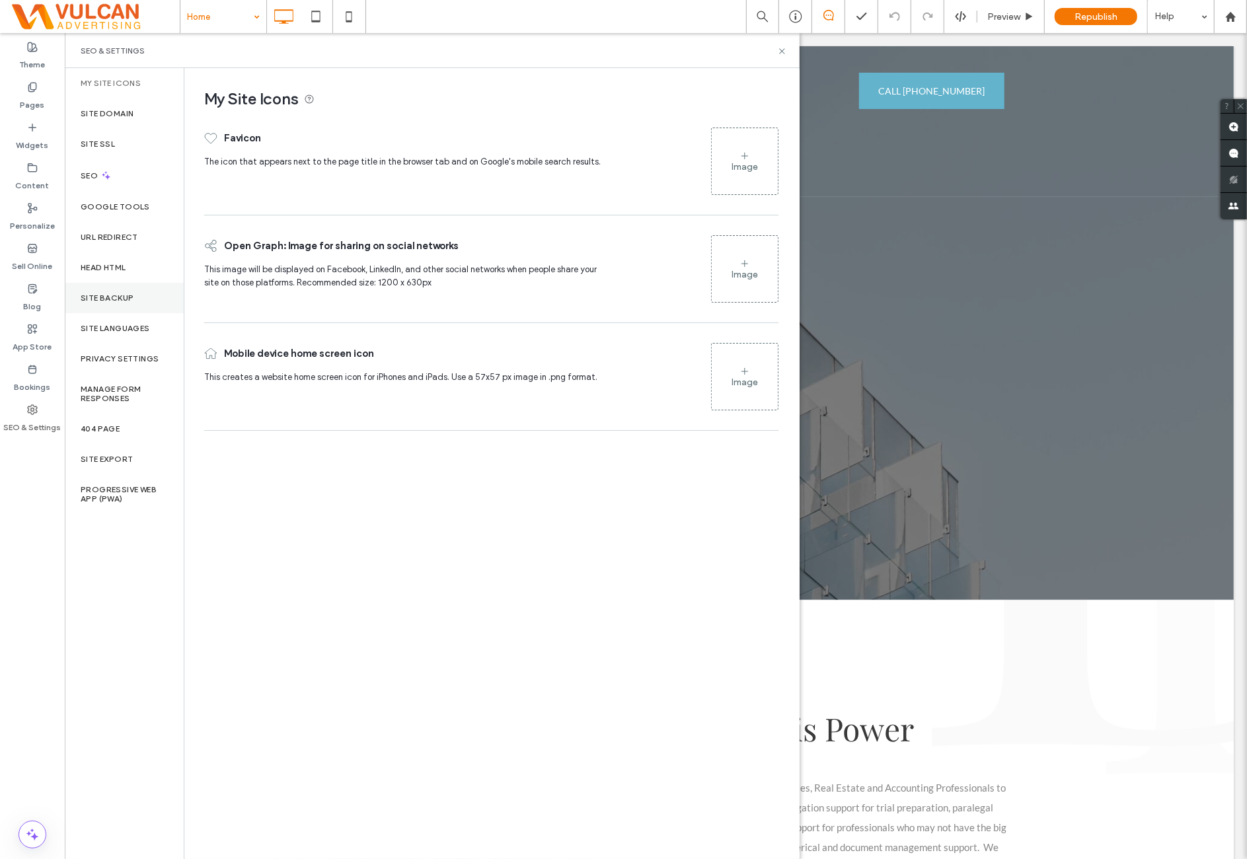
click at [165, 290] on div "Site Backup" at bounding box center [124, 298] width 119 height 30
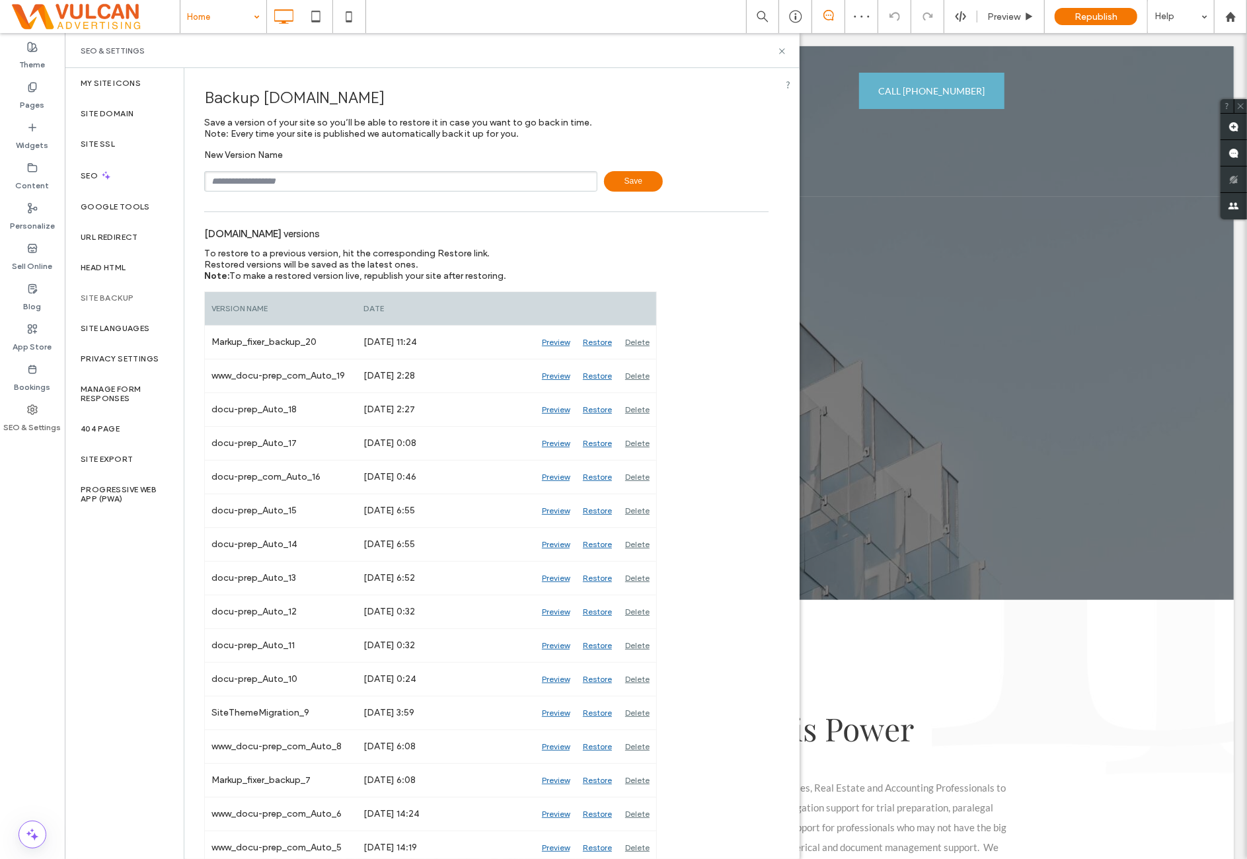
click at [426, 175] on input "text" at bounding box center [400, 181] width 393 height 20
type input "**********"
click at [723, 149] on div "New Version Name Save" at bounding box center [486, 170] width 565 height 42
click at [783, 50] on use at bounding box center [781, 50] width 5 height 5
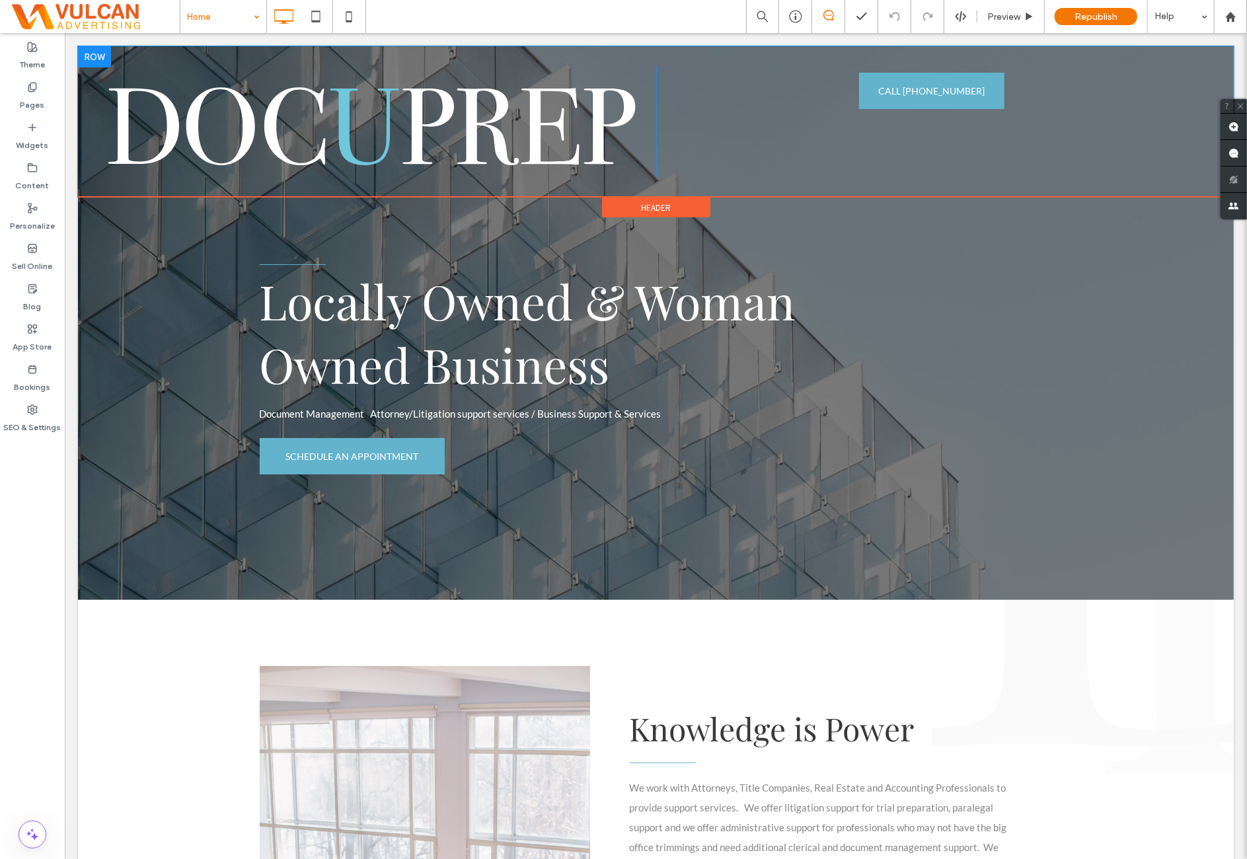
click at [108, 65] on div at bounding box center [93, 56] width 33 height 21
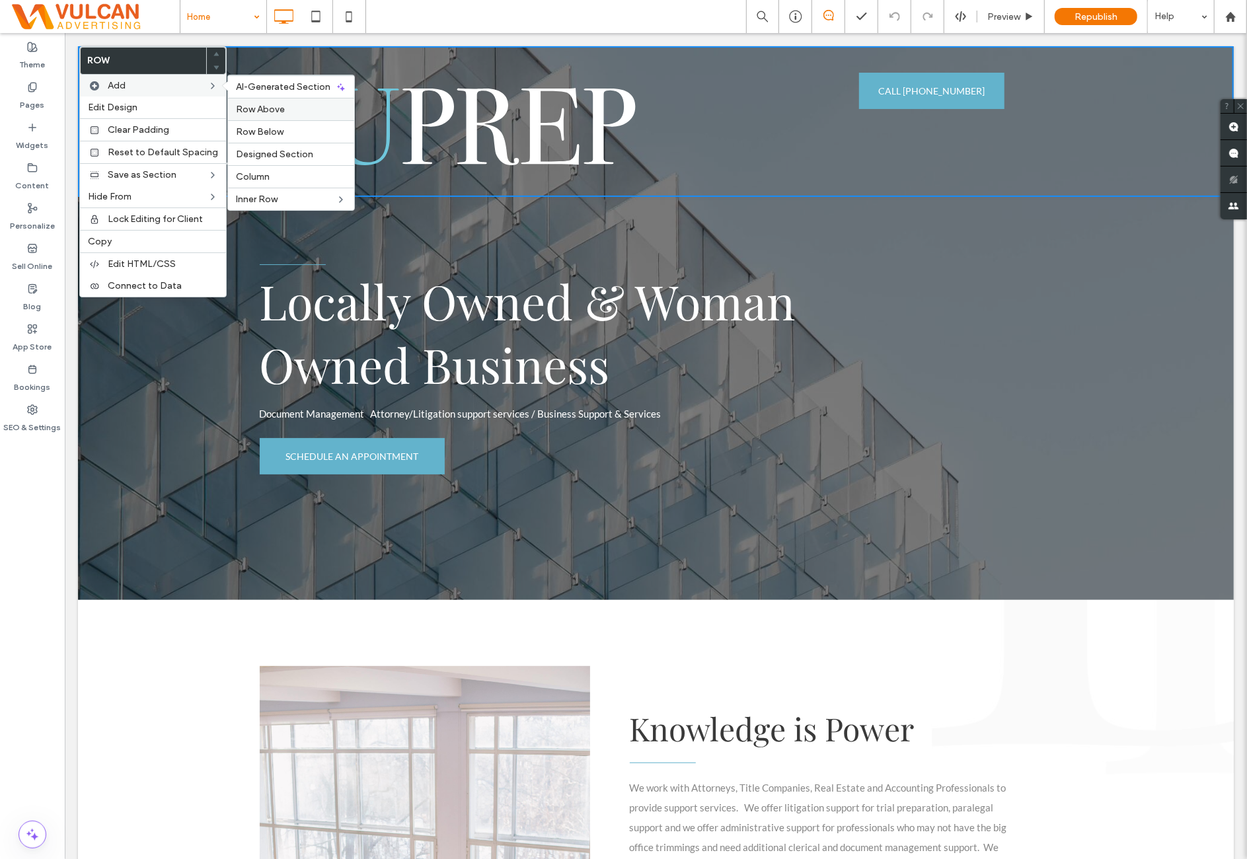
click at [282, 104] on label "Row Above" at bounding box center [291, 109] width 110 height 11
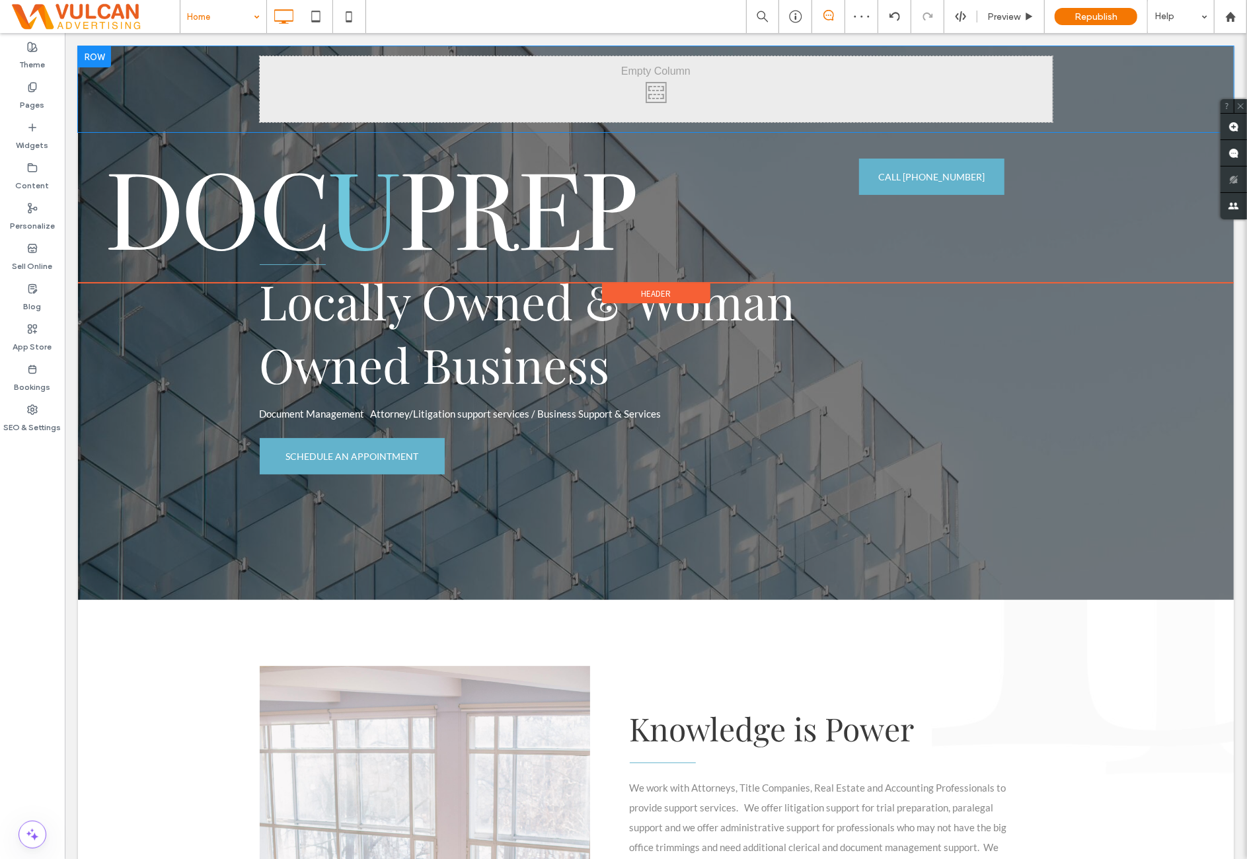
click at [210, 85] on div "Click To Paste Click To Paste" at bounding box center [655, 89] width 1156 height 86
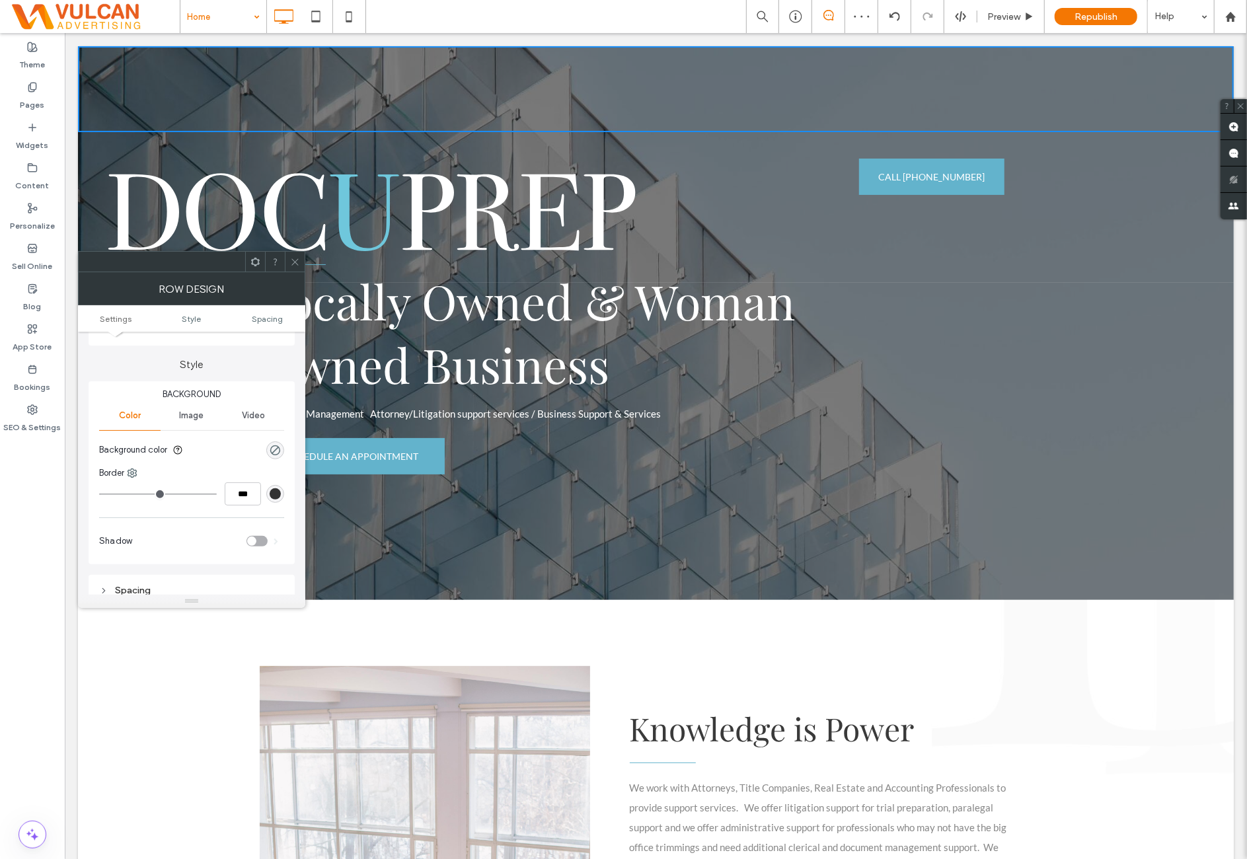
scroll to position [110, 0]
click at [273, 440] on div "rgba(0, 0, 0, 0)" at bounding box center [275, 439] width 11 height 11
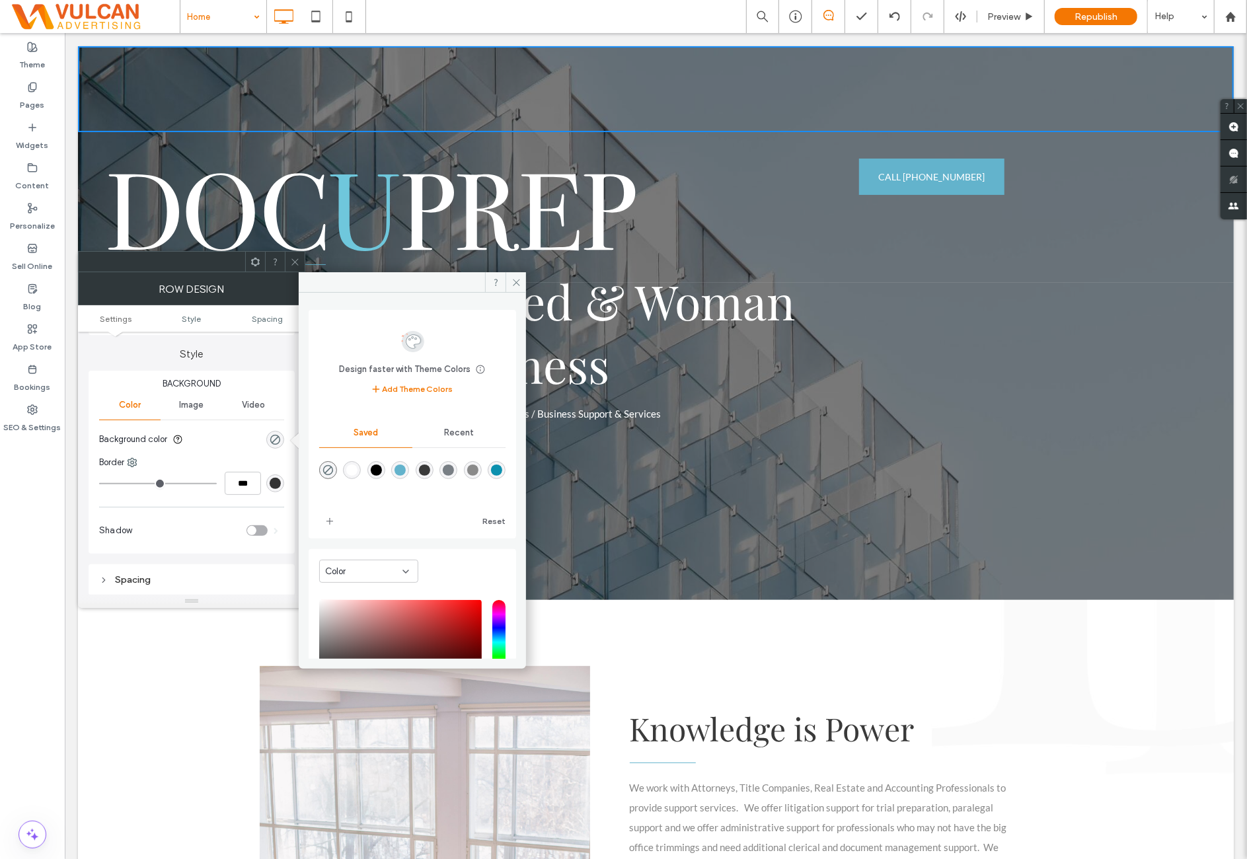
click at [361, 473] on div "rgba(255,255,255,1)" at bounding box center [352, 470] width 18 height 18
type input "*******"
type input "***"
type input "****"
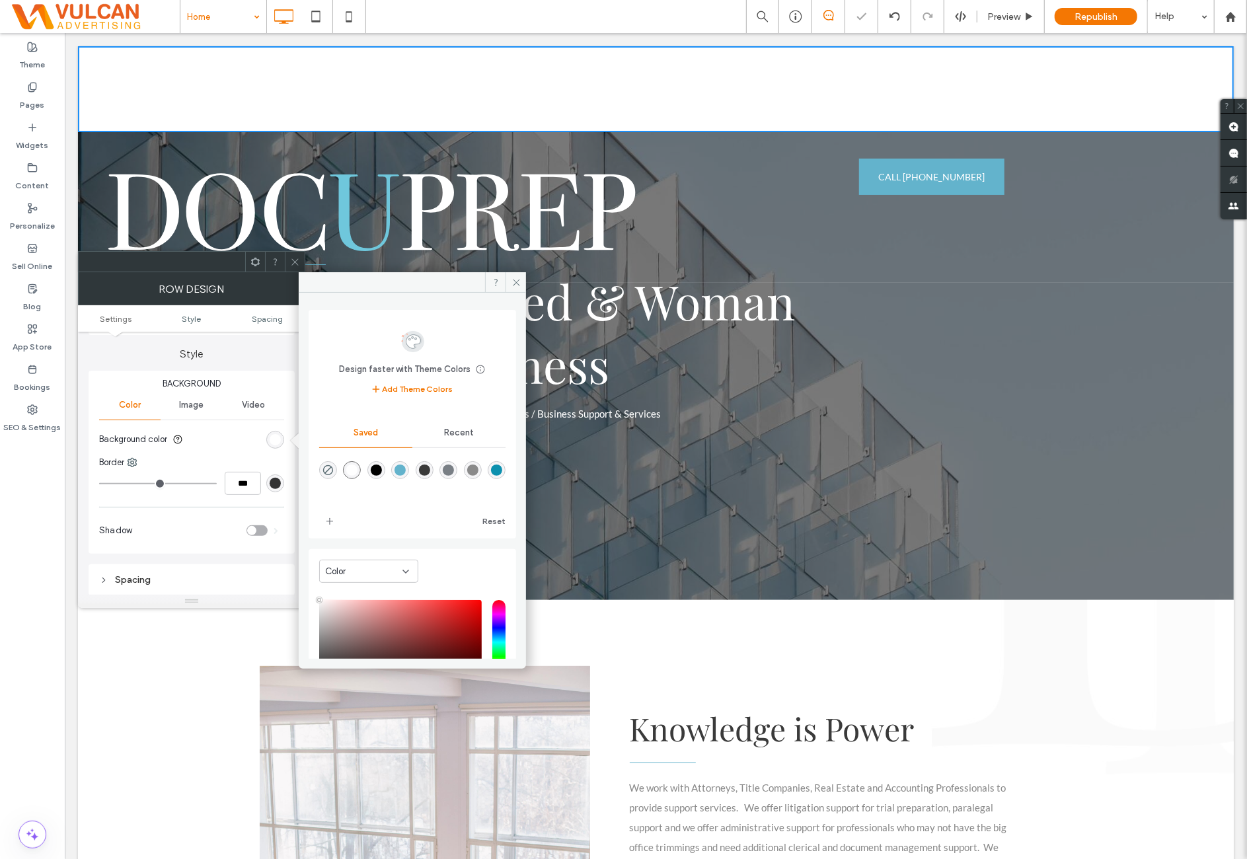
click at [297, 264] on icon at bounding box center [295, 262] width 10 height 10
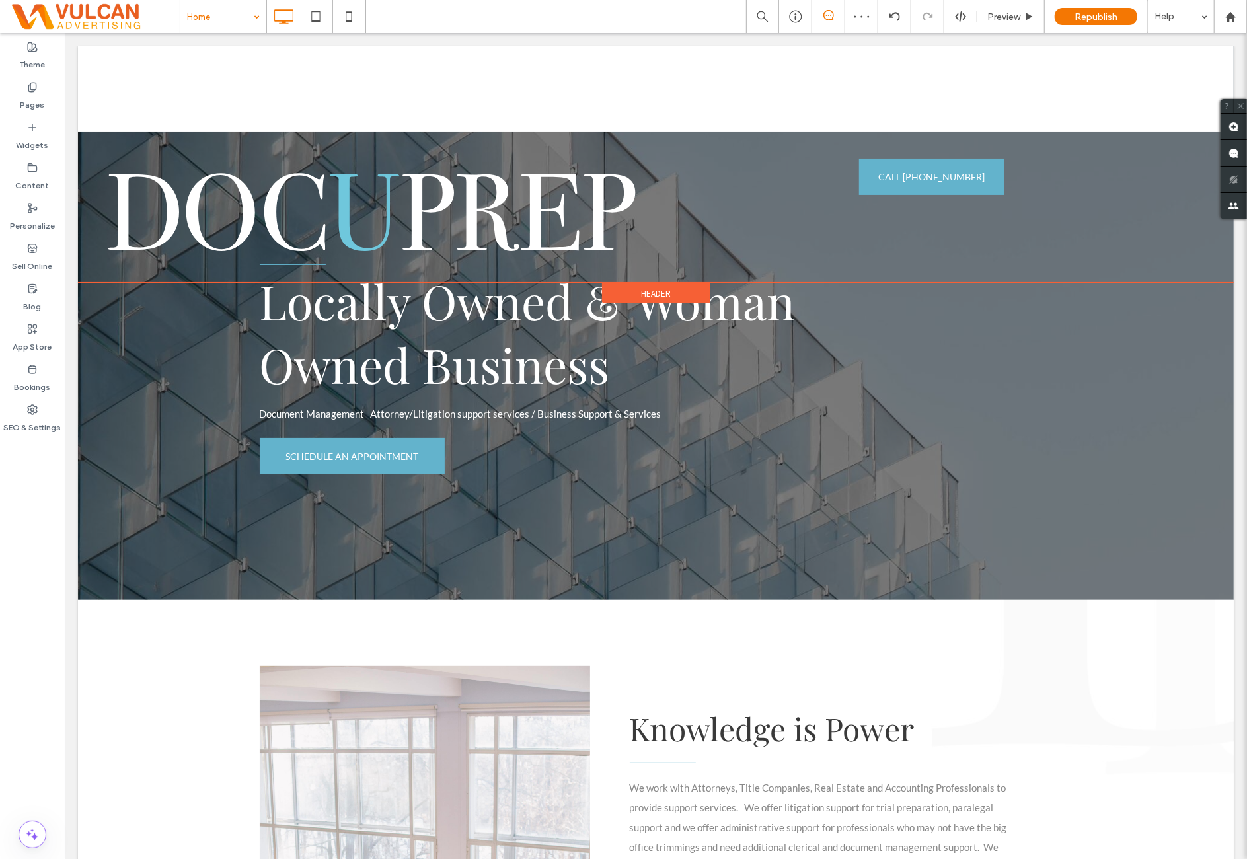
click at [662, 288] on span "Header" at bounding box center [656, 293] width 30 height 11
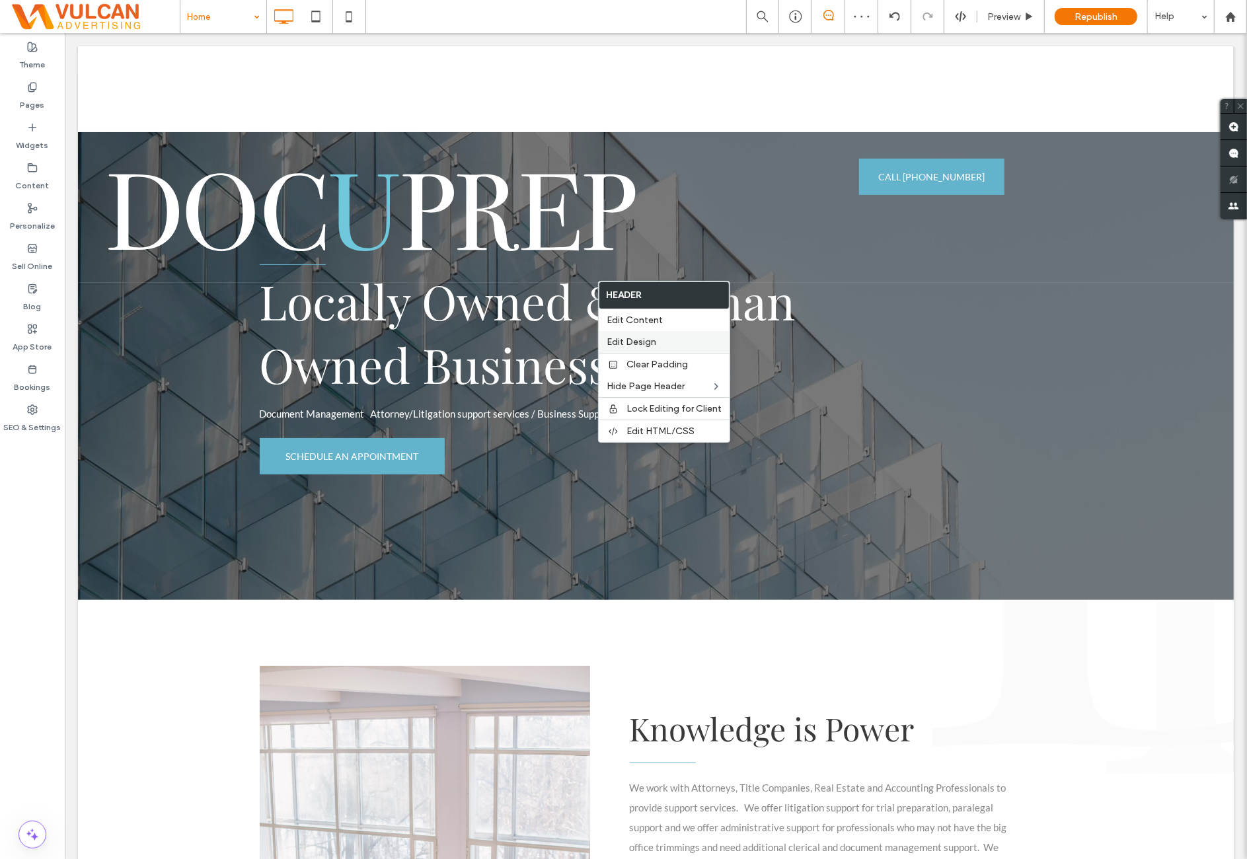
click at [644, 343] on span "Edit Design" at bounding box center [632, 341] width 50 height 11
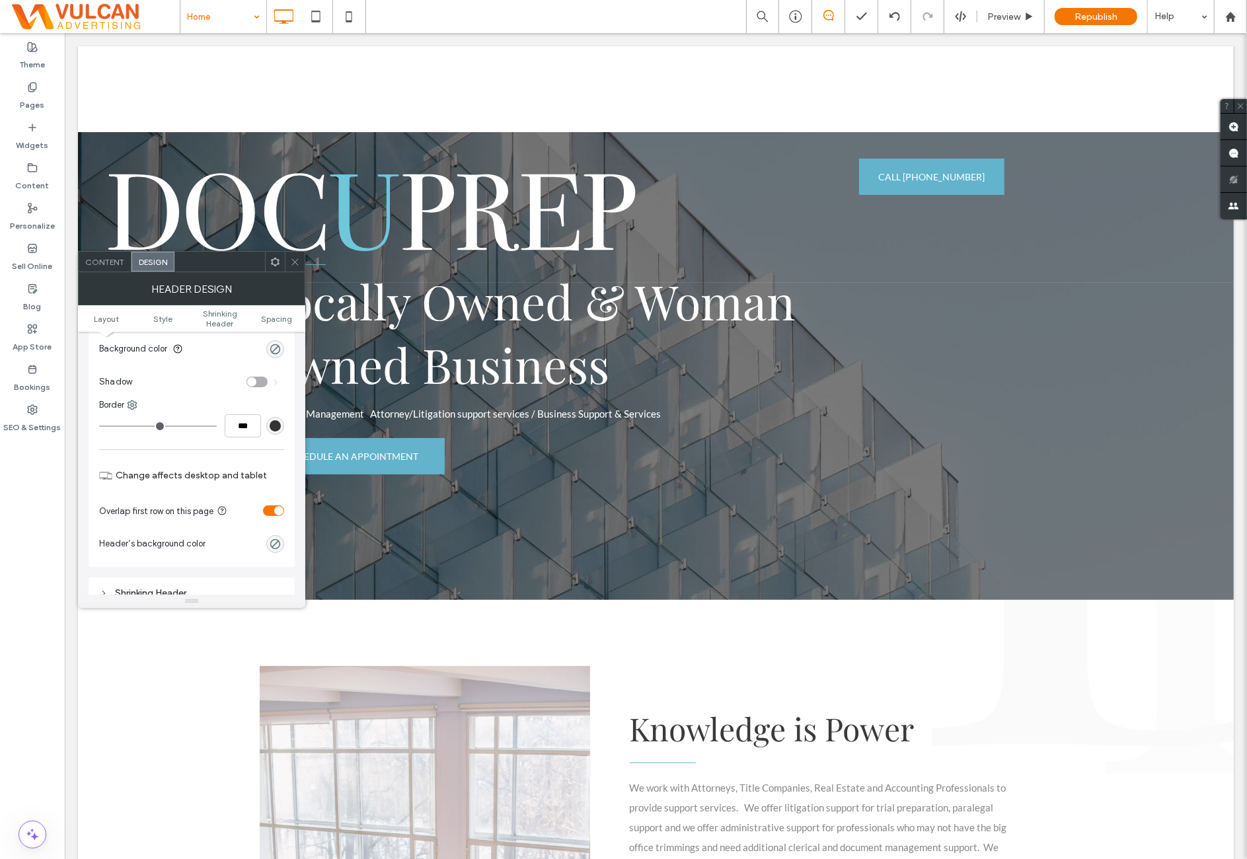
scroll to position [220, 0]
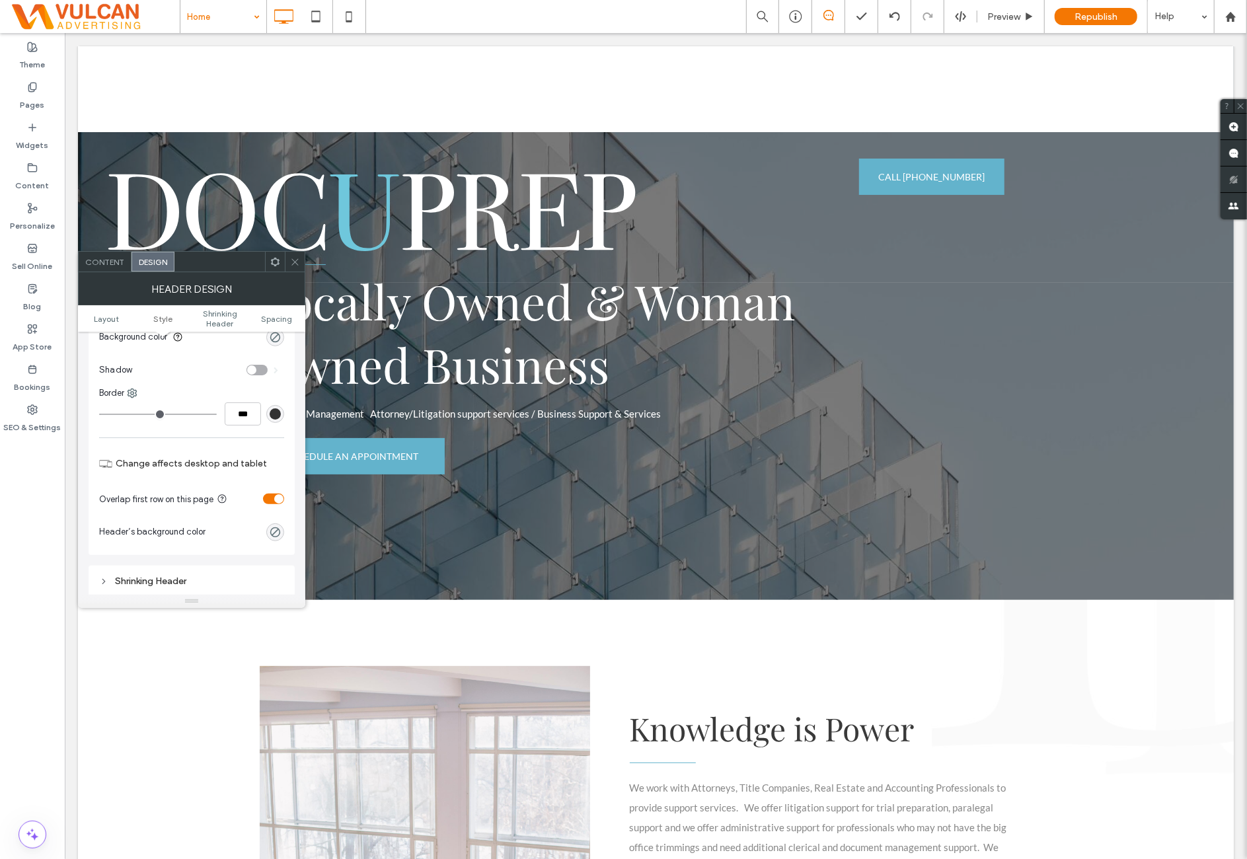
click at [272, 494] on div "toggle" at bounding box center [273, 499] width 21 height 11
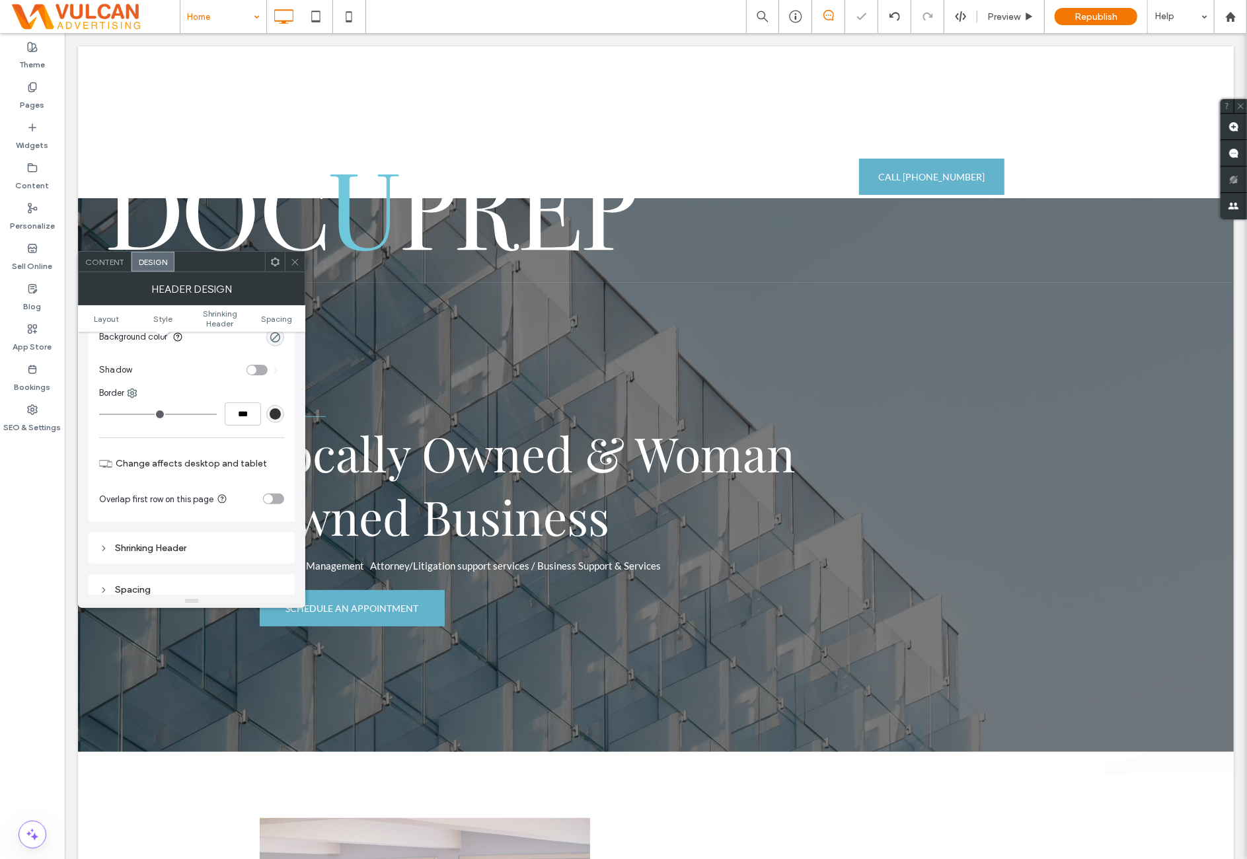
click at [296, 265] on icon at bounding box center [295, 262] width 10 height 10
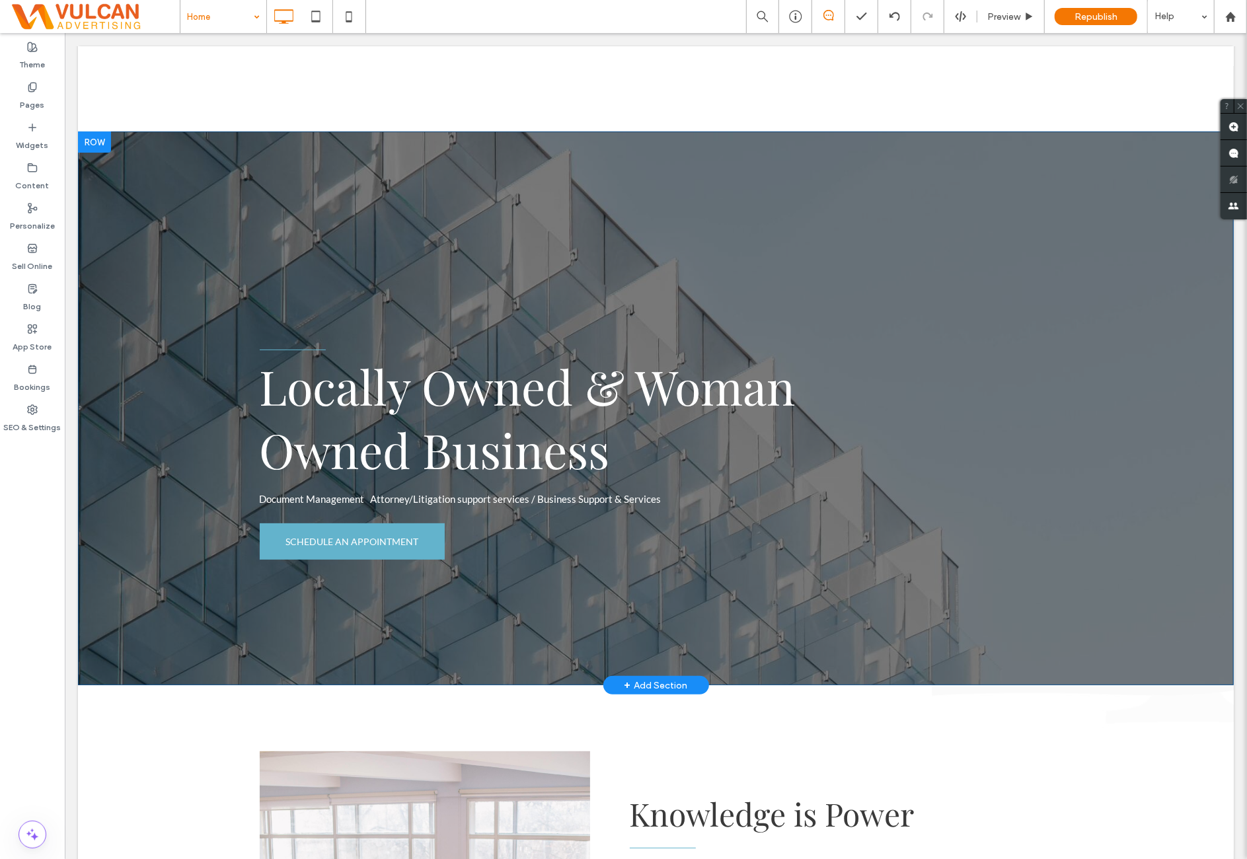
scroll to position [0, 0]
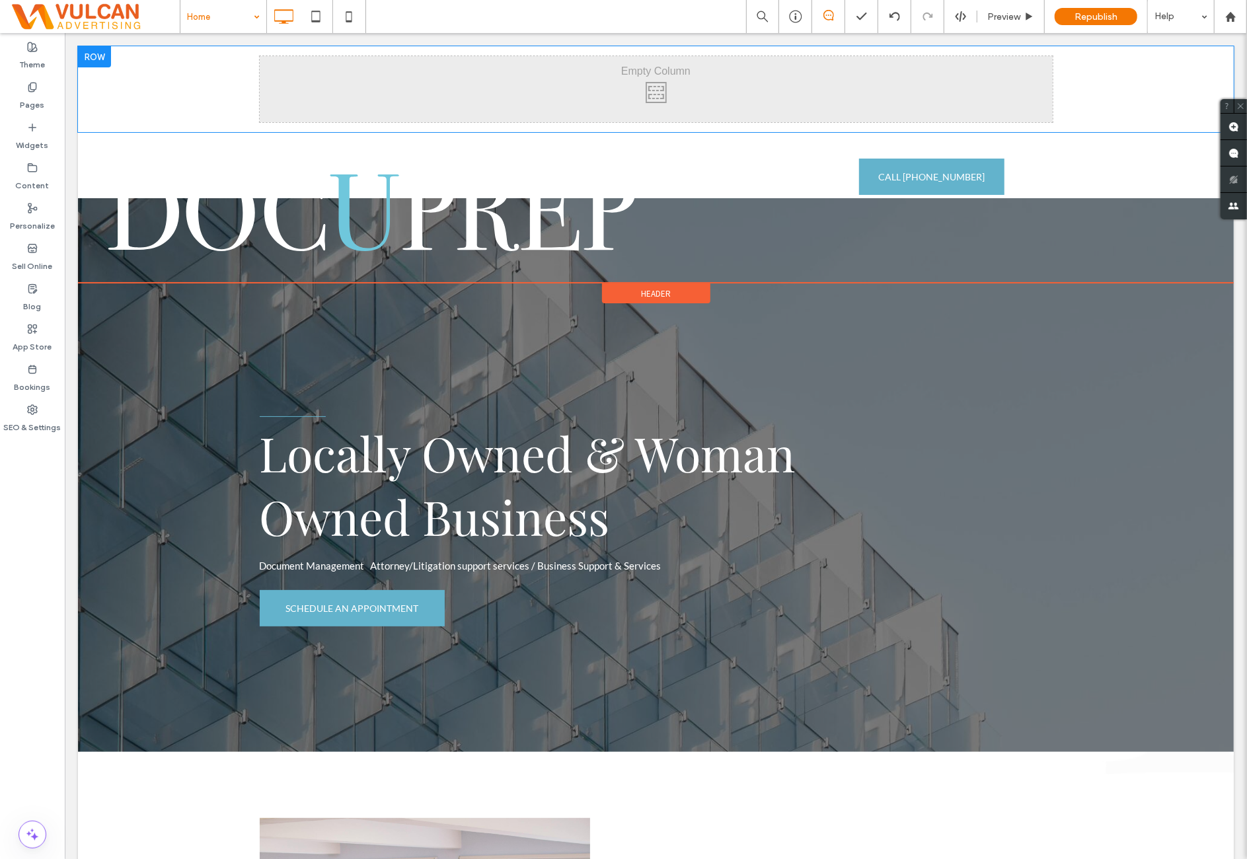
click at [96, 61] on div at bounding box center [93, 56] width 33 height 21
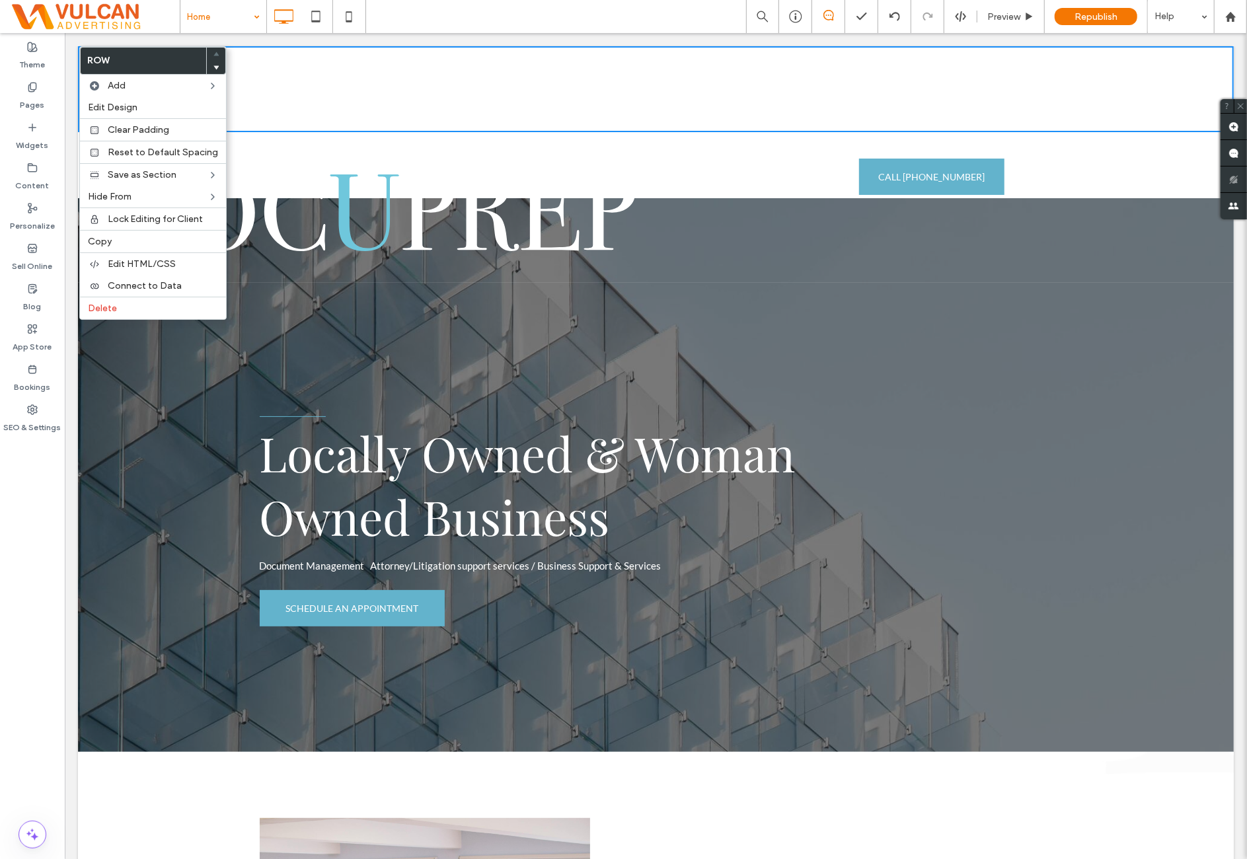
click at [294, 106] on div "Click To Paste Click To Paste" at bounding box center [655, 89] width 793 height 66
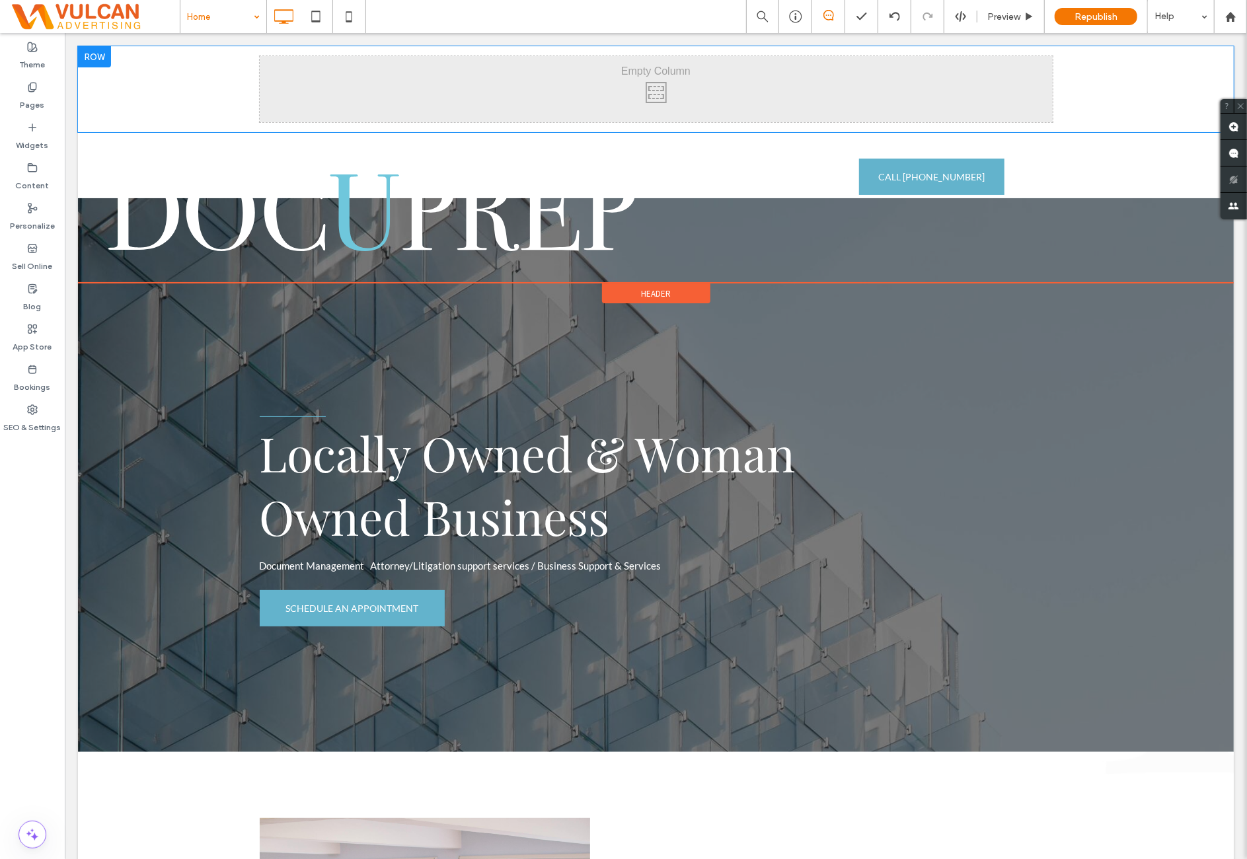
click at [96, 61] on div at bounding box center [93, 56] width 33 height 21
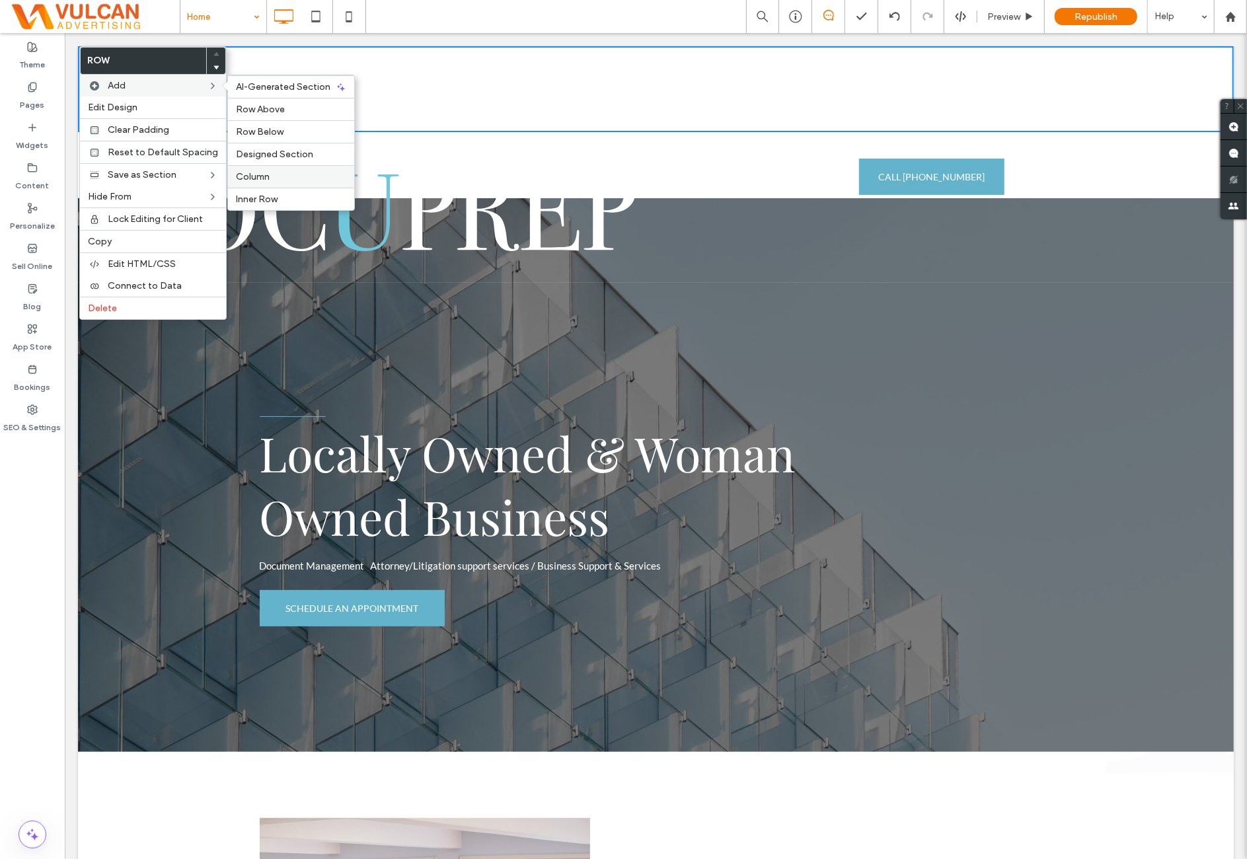
click at [268, 180] on div "Column" at bounding box center [291, 176] width 126 height 22
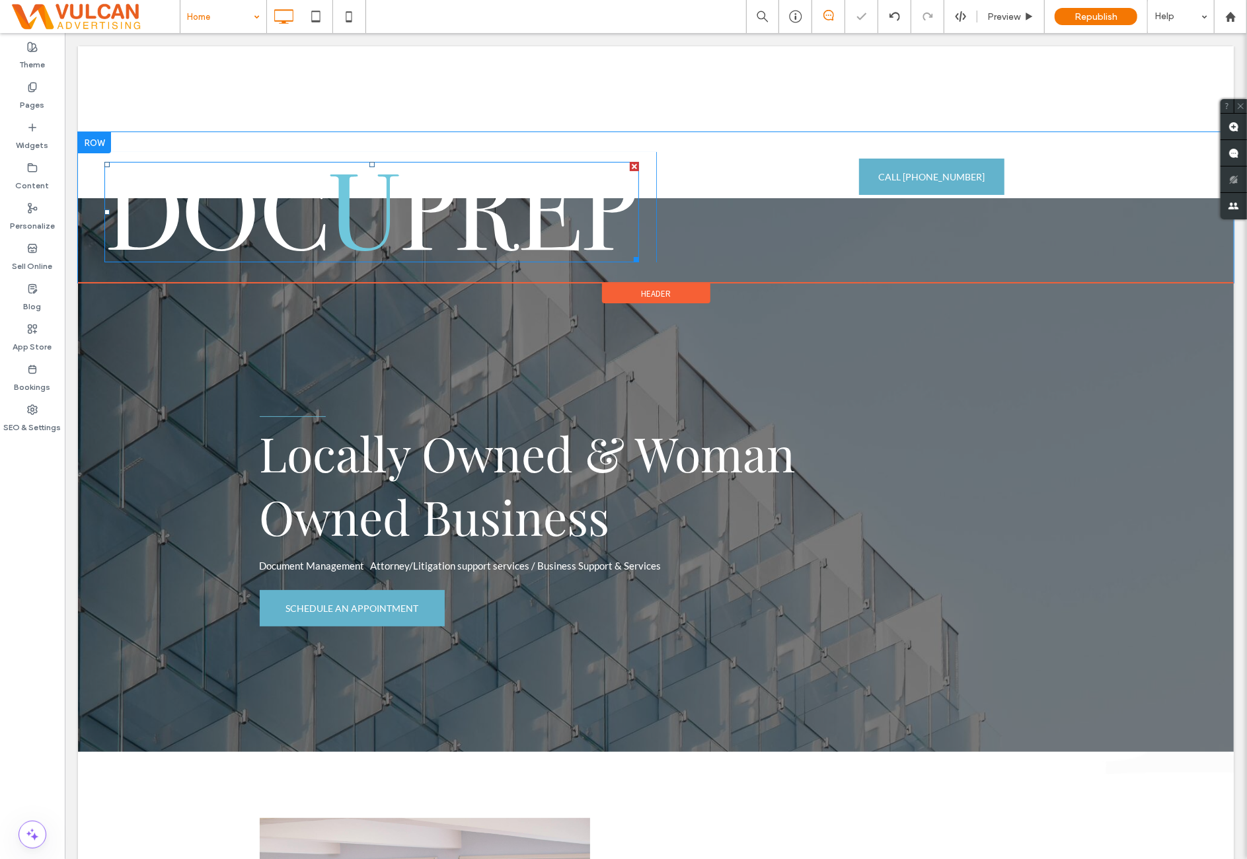
drag, startPoint x: 342, startPoint y: 222, endPoint x: 593, endPoint y: 329, distance: 272.5
click at [343, 222] on img at bounding box center [371, 211] width 535 height 100
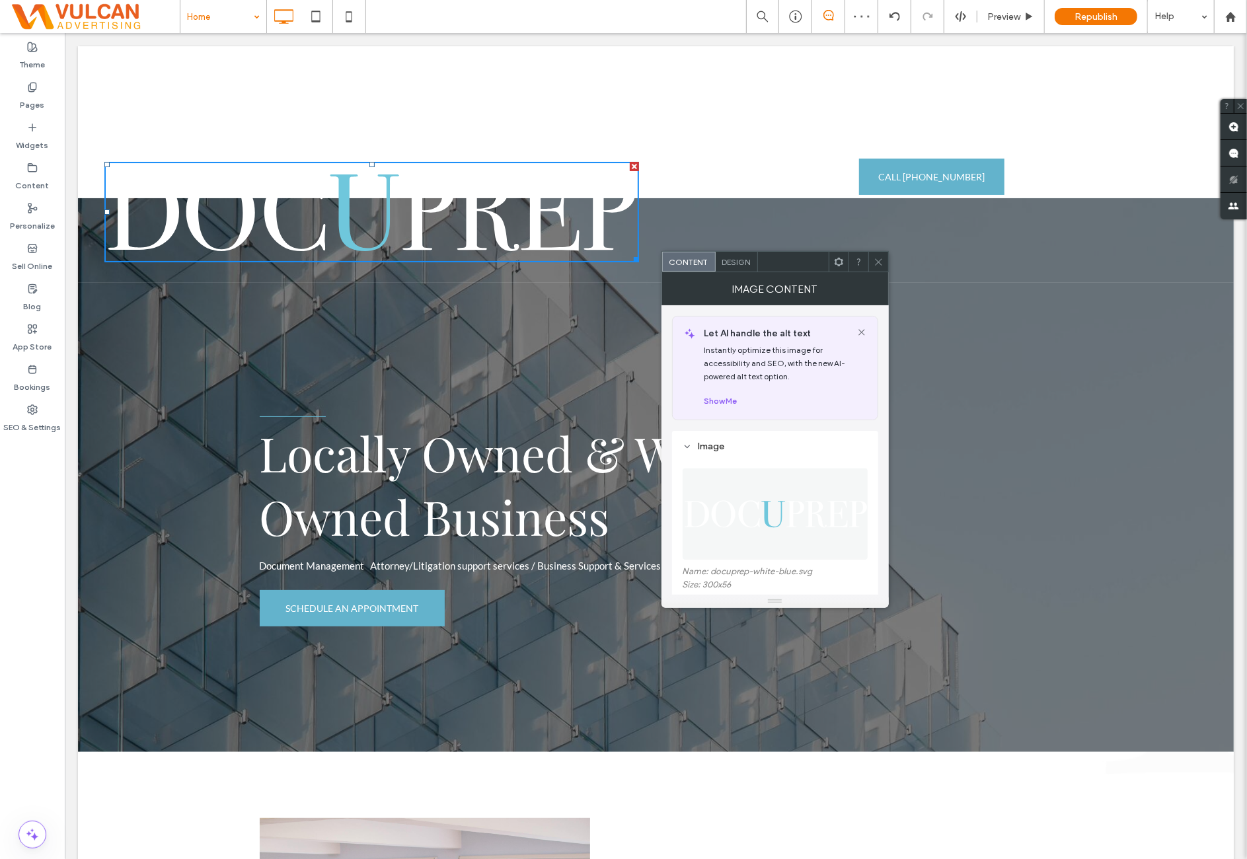
scroll to position [110, 0]
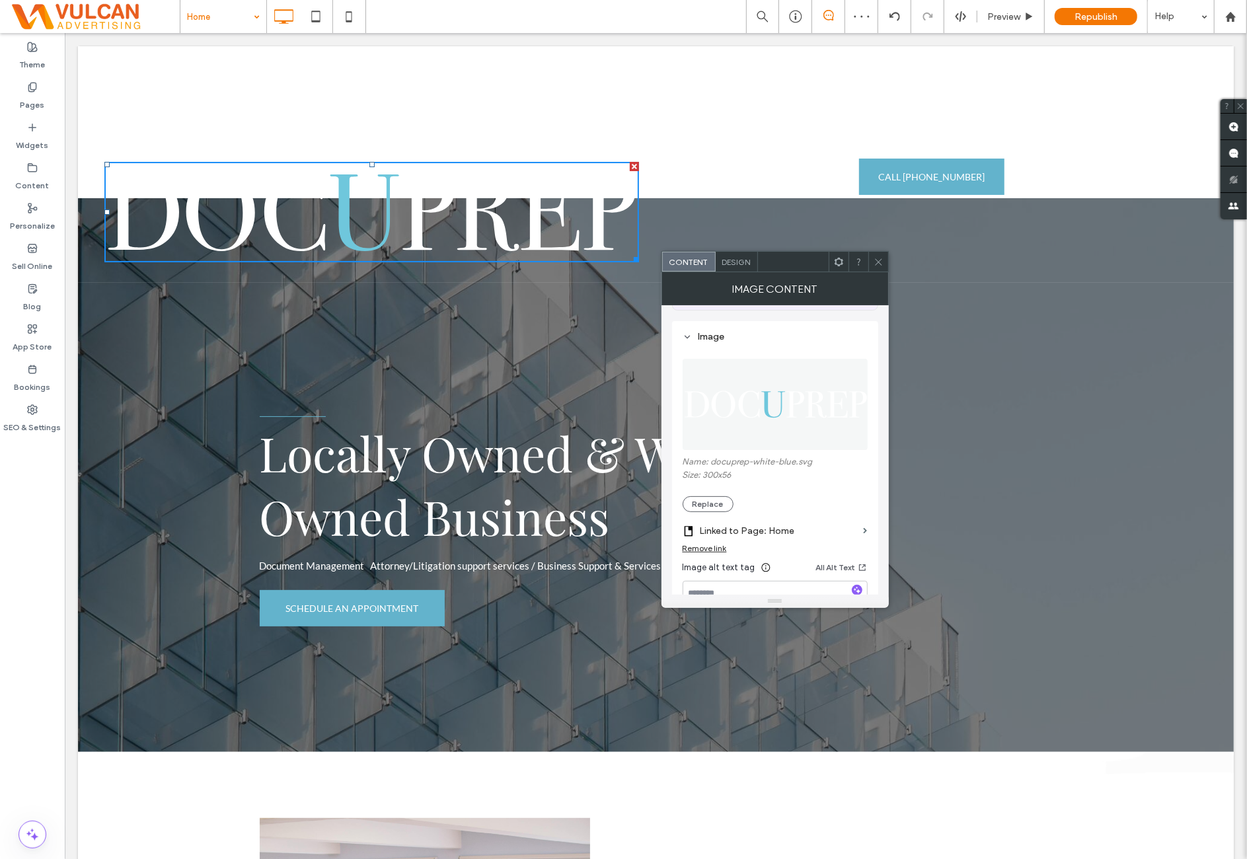
click at [875, 261] on icon at bounding box center [879, 262] width 10 height 10
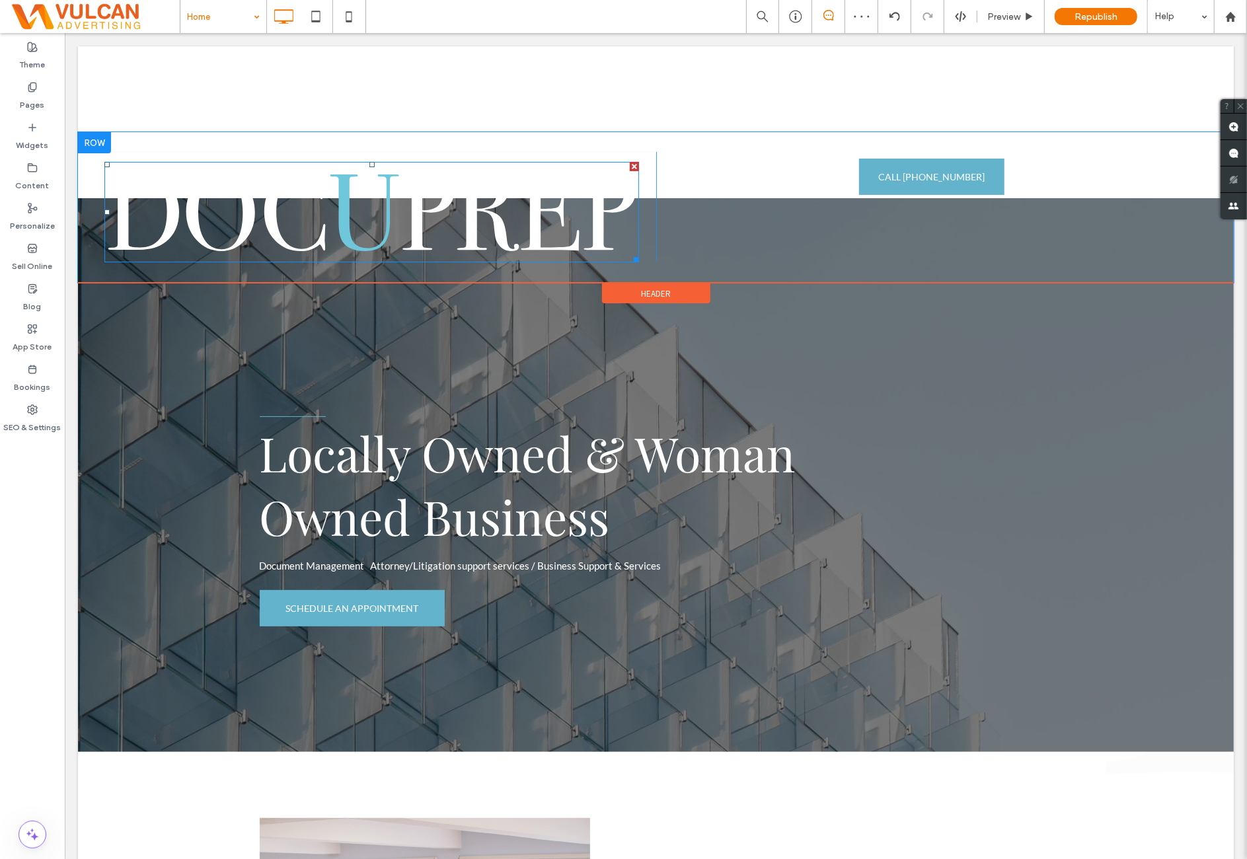
click at [526, 228] on img at bounding box center [371, 211] width 535 height 100
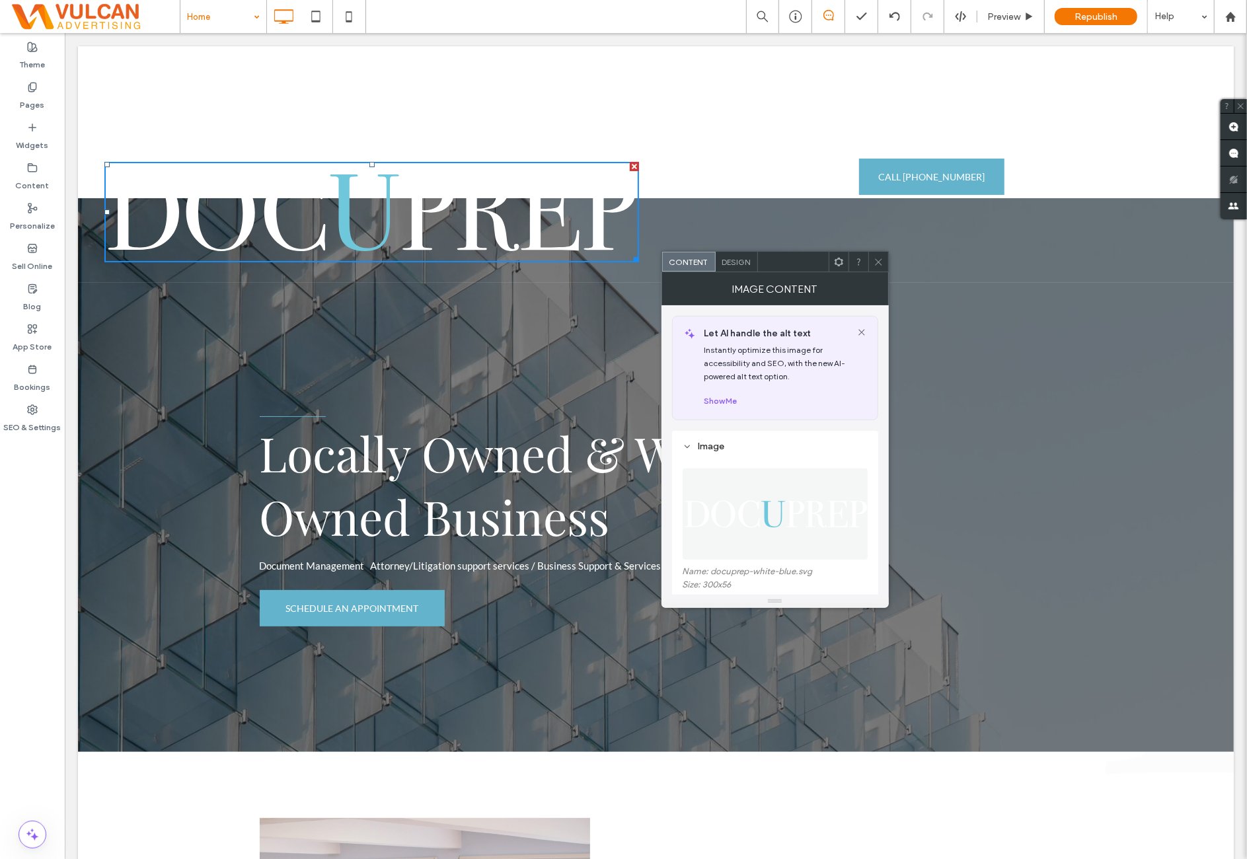
click at [877, 264] on icon at bounding box center [879, 262] width 10 height 10
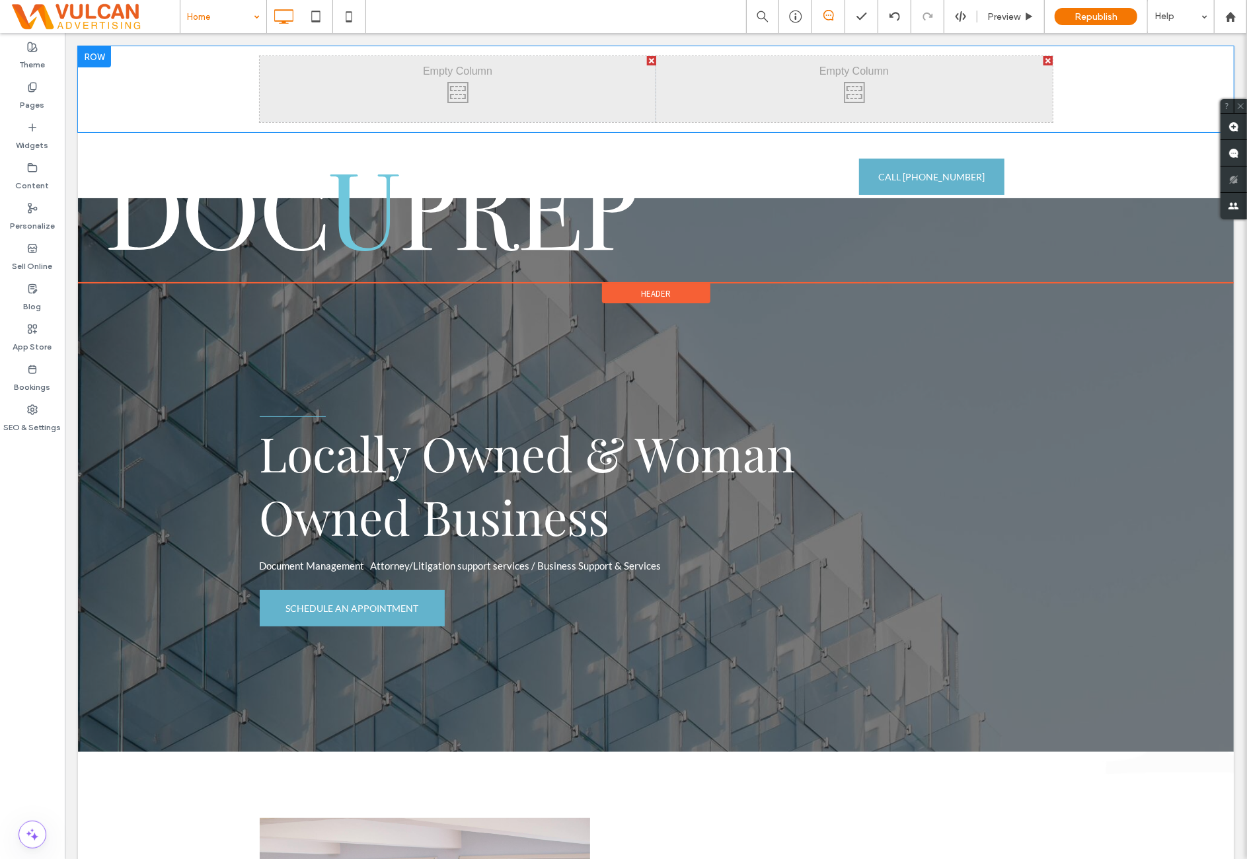
click at [109, 61] on div at bounding box center [93, 56] width 33 height 21
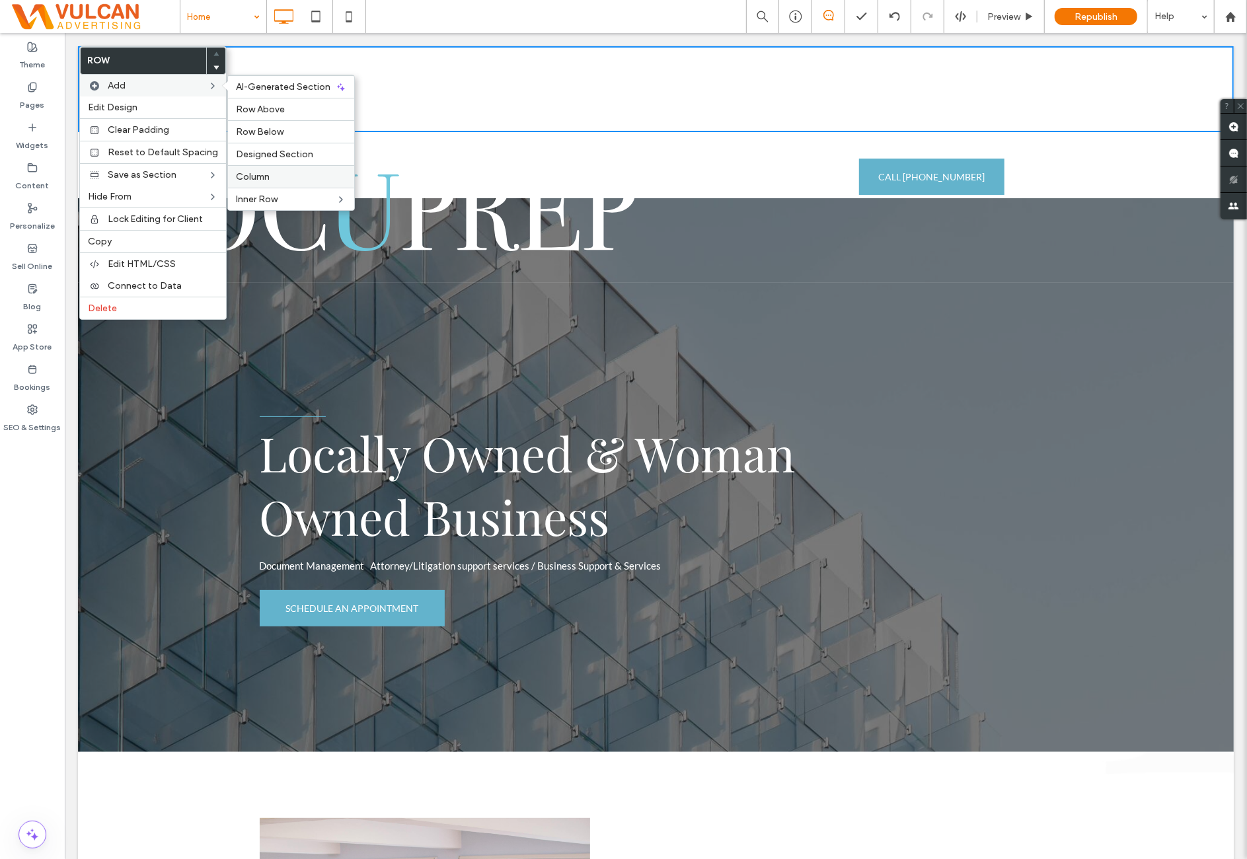
click at [279, 171] on label "Column" at bounding box center [291, 176] width 110 height 11
